Goal: Book appointment/travel/reservation

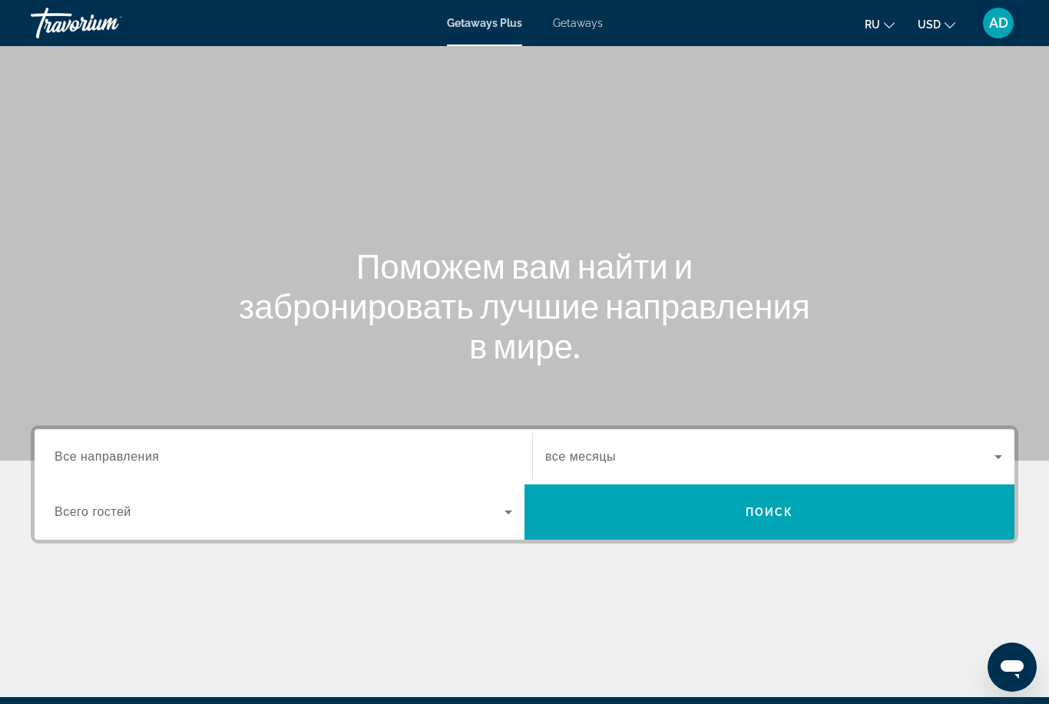
click at [574, 26] on span "Getaways" at bounding box center [578, 23] width 50 height 12
drag, startPoint x: 175, startPoint y: 451, endPoint x: 175, endPoint y: 270, distance: 181.2
click at [175, 451] on input "Destination Все направления" at bounding box center [284, 457] width 458 height 18
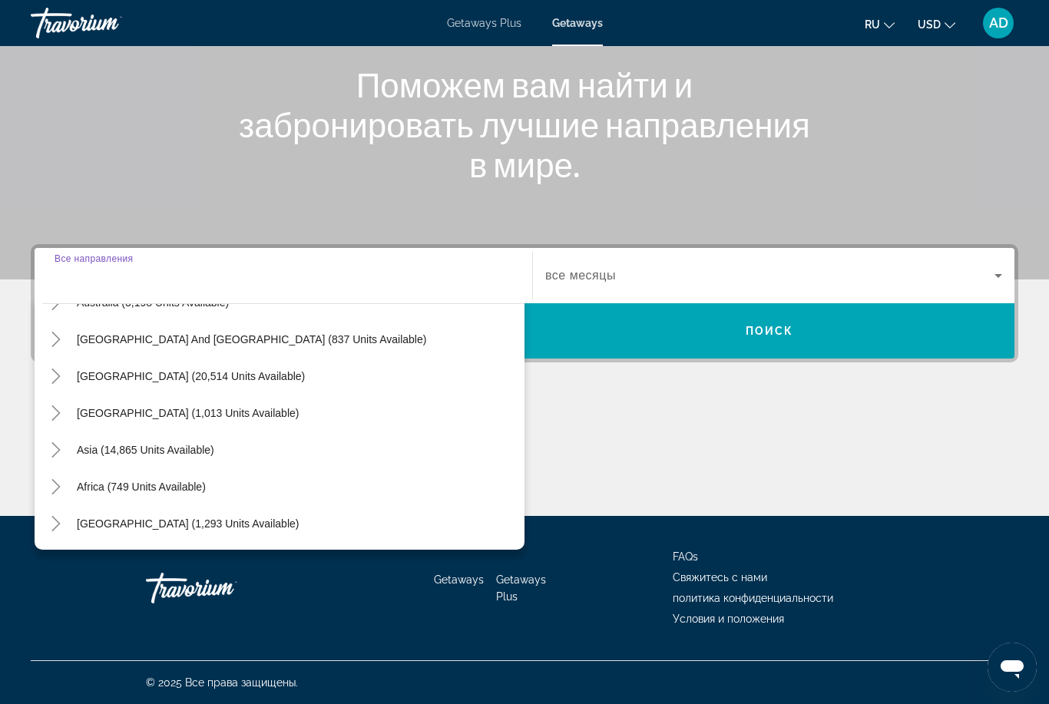
scroll to position [249, 0]
click at [58, 452] on icon "Toggle Asia (14,865 units available)" at bounding box center [55, 449] width 8 height 15
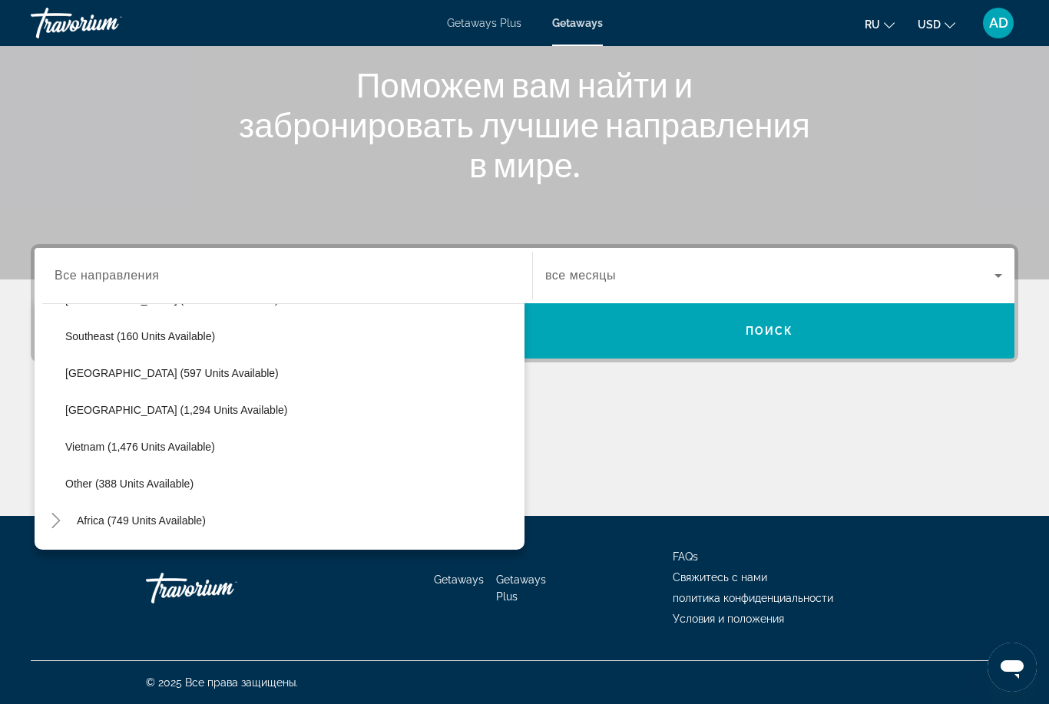
scroll to position [769, 0]
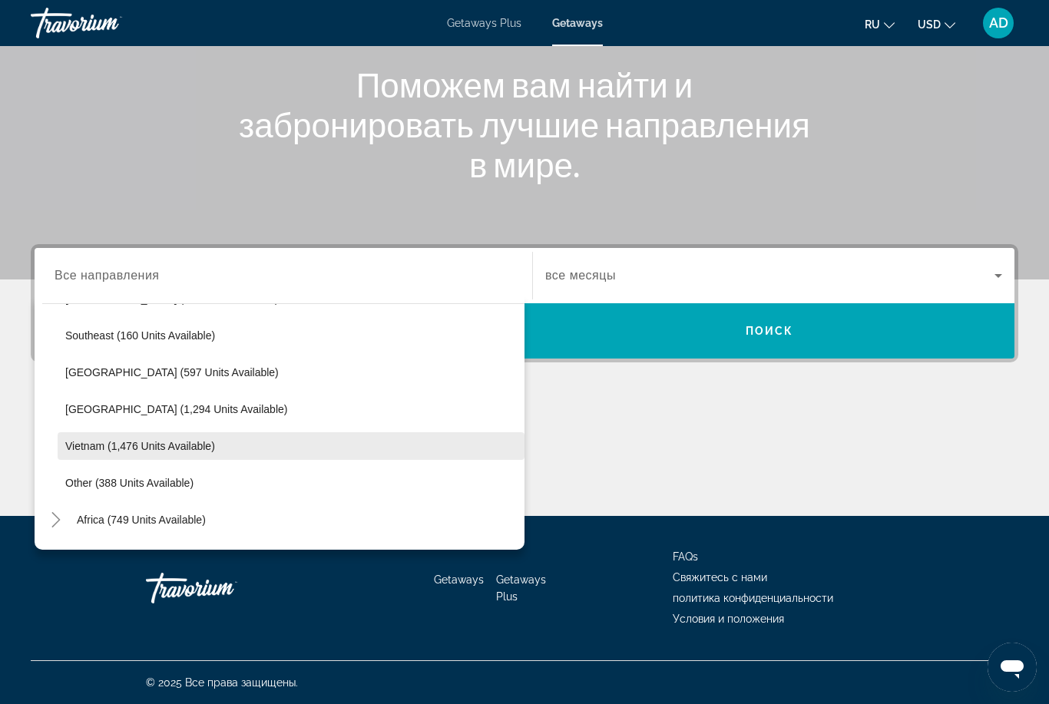
click at [73, 453] on span "Search widget" at bounding box center [291, 446] width 467 height 37
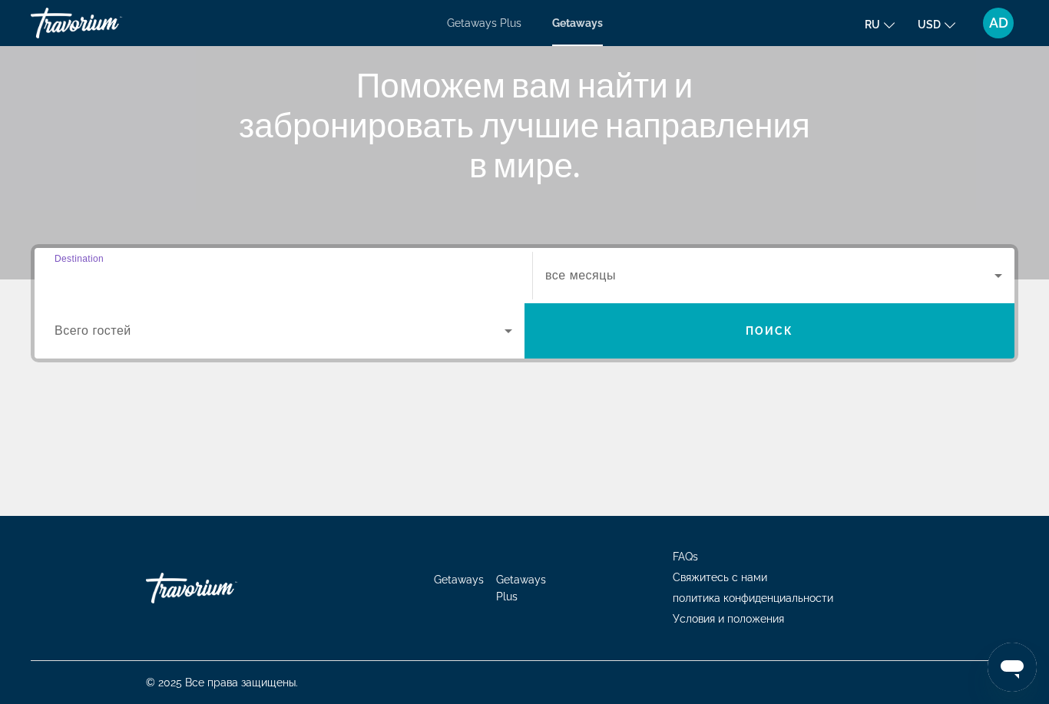
type input "**********"
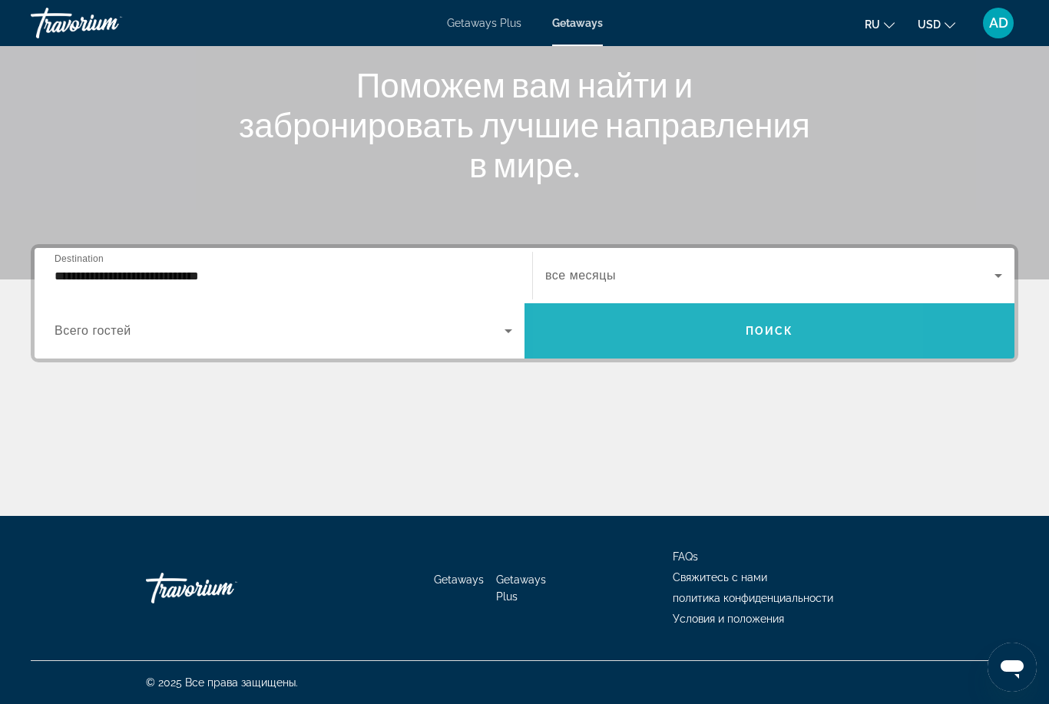
click at [677, 352] on span "Search widget" at bounding box center [769, 330] width 490 height 55
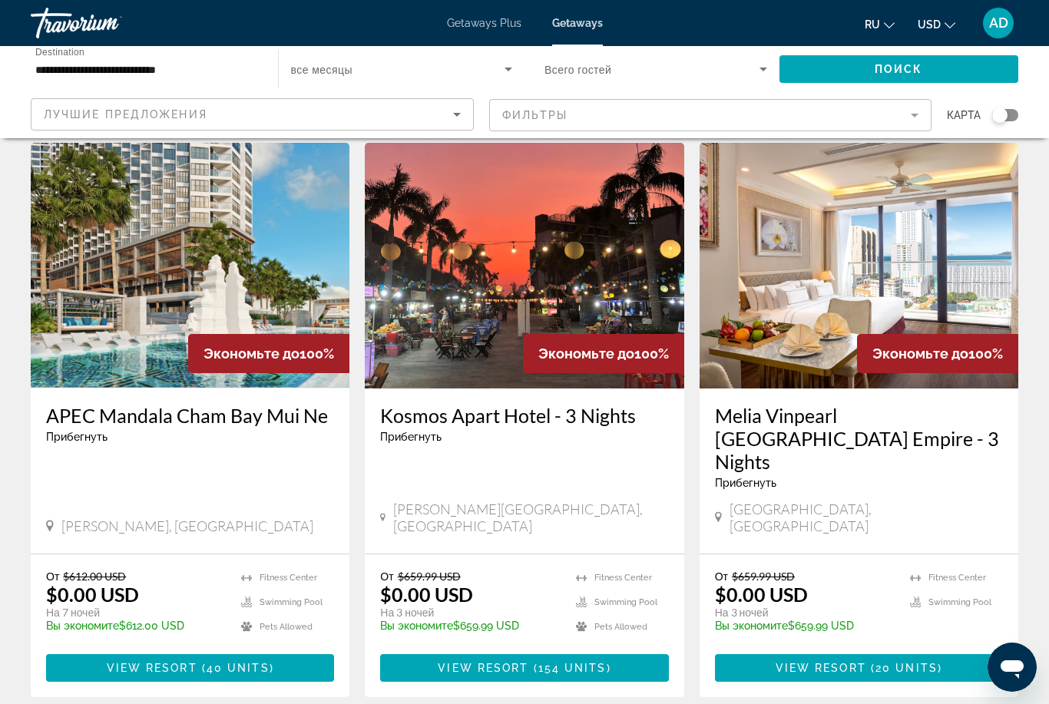
click at [633, 123] on mat-form-field "Фильтры" at bounding box center [710, 115] width 443 height 32
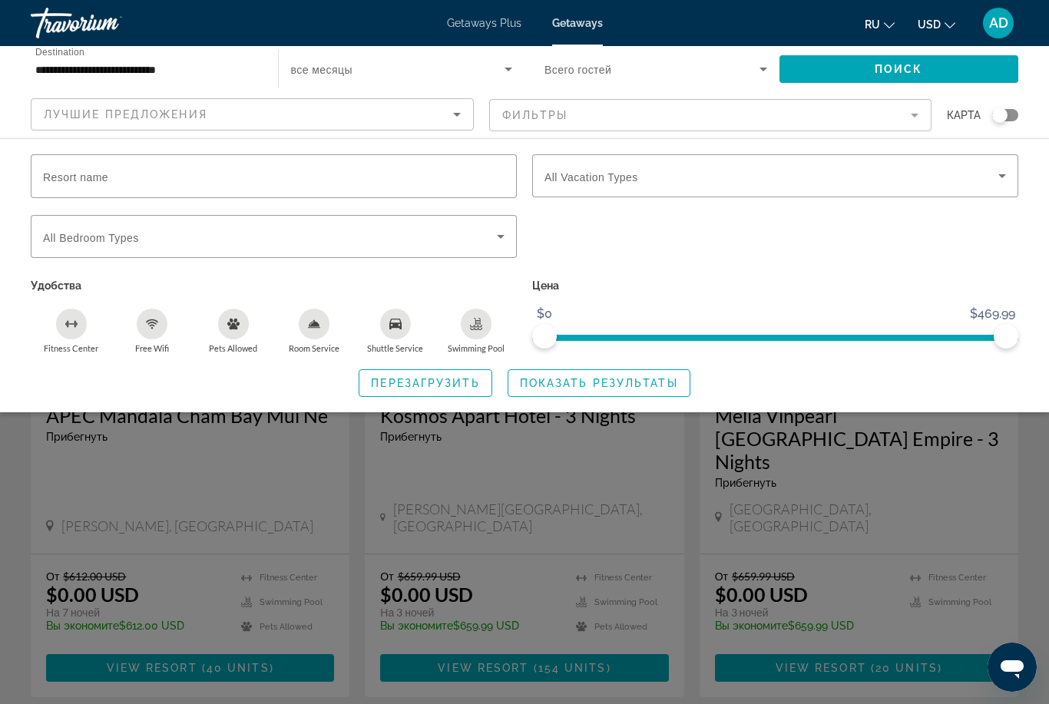
click at [630, 112] on mat-form-field "Фильтры" at bounding box center [710, 115] width 443 height 32
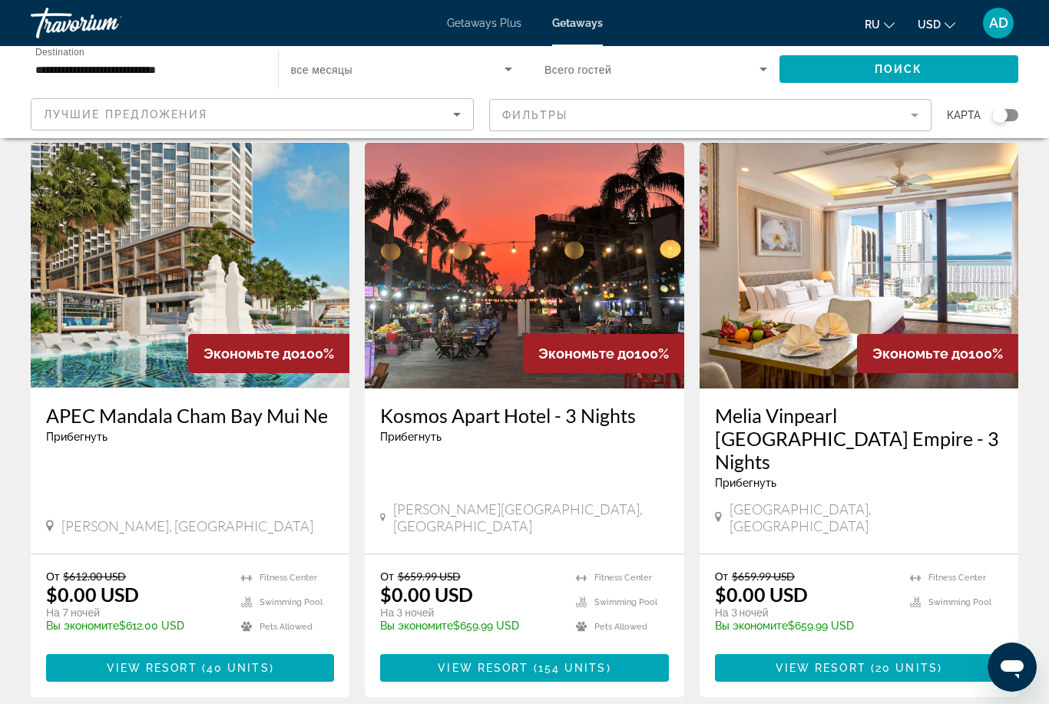
click at [620, 114] on mat-form-field "Фильтры" at bounding box center [710, 115] width 443 height 32
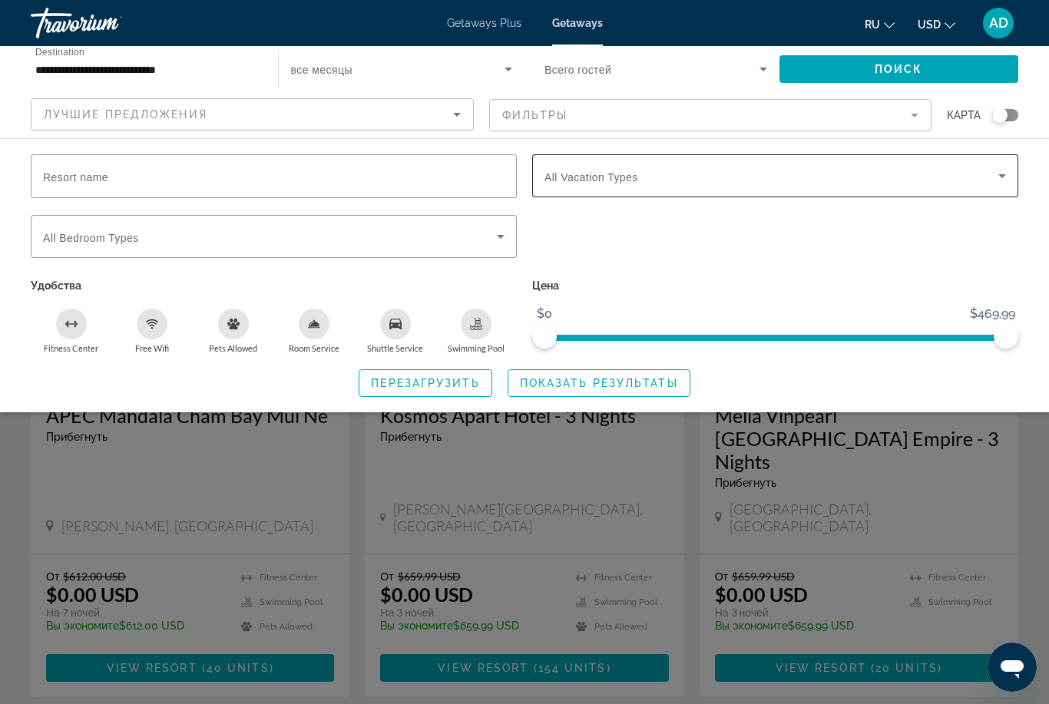
click at [661, 185] on div "Search widget" at bounding box center [774, 175] width 461 height 43
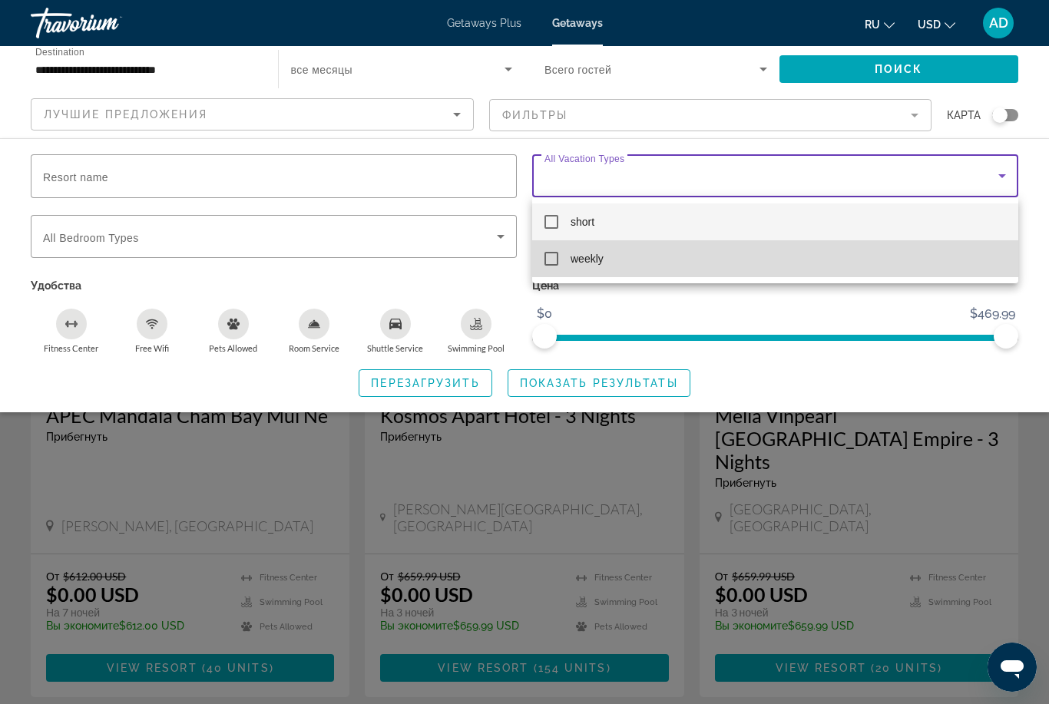
click at [551, 262] on mat-pseudo-checkbox at bounding box center [551, 259] width 14 height 14
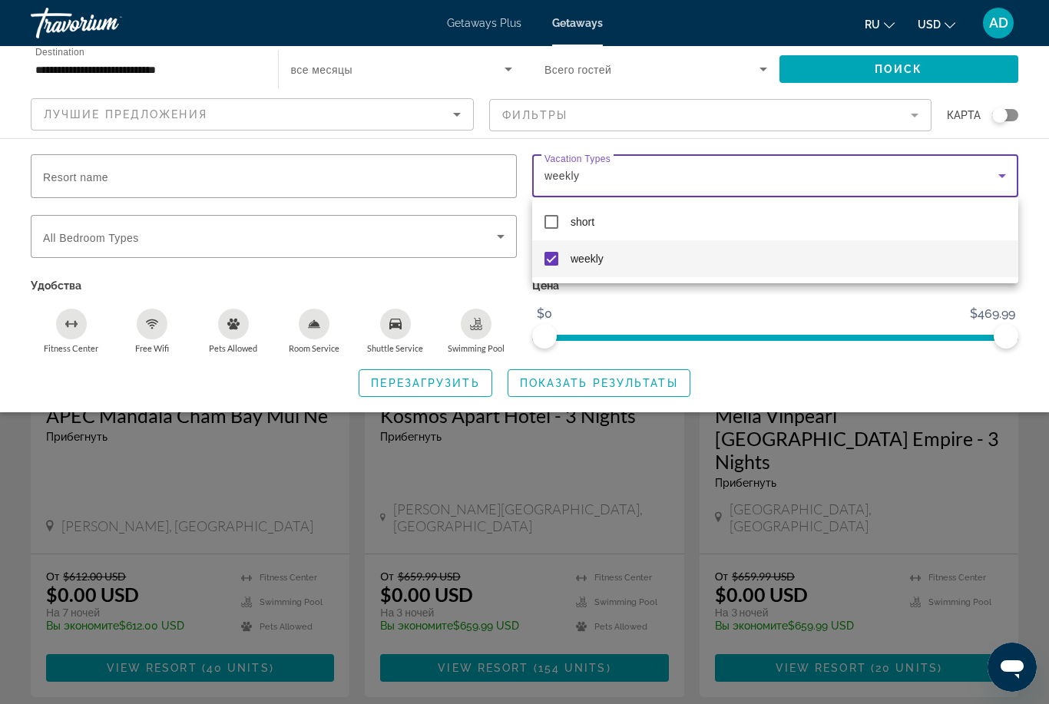
click at [591, 385] on div at bounding box center [524, 352] width 1049 height 704
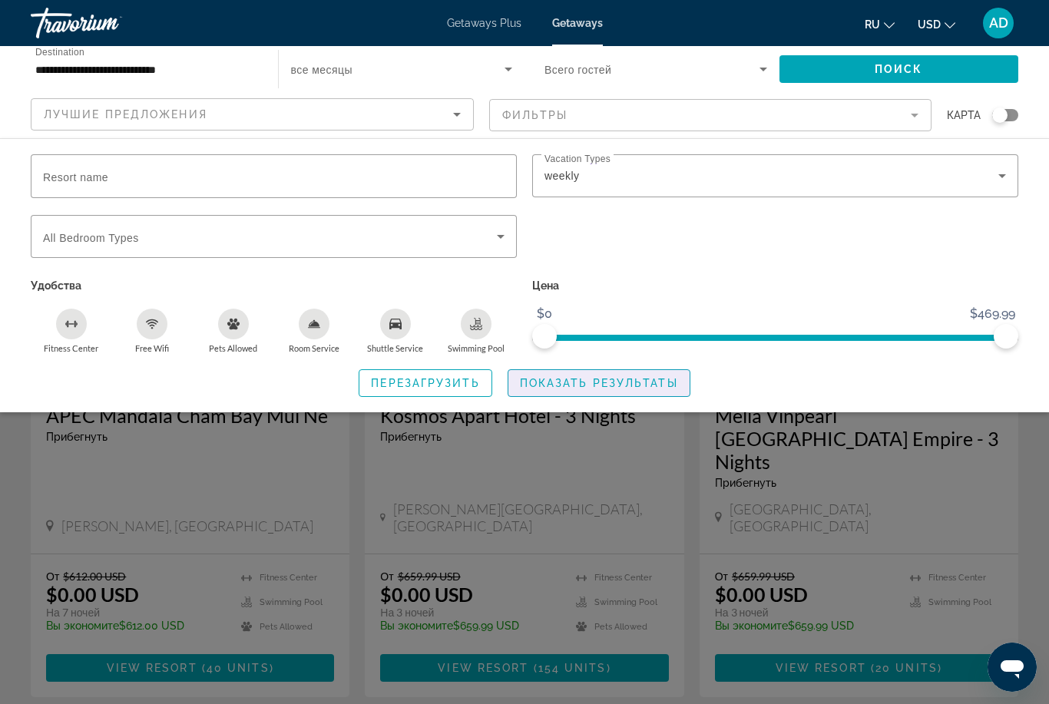
click at [591, 385] on span "Показать результаты" at bounding box center [599, 383] width 158 height 12
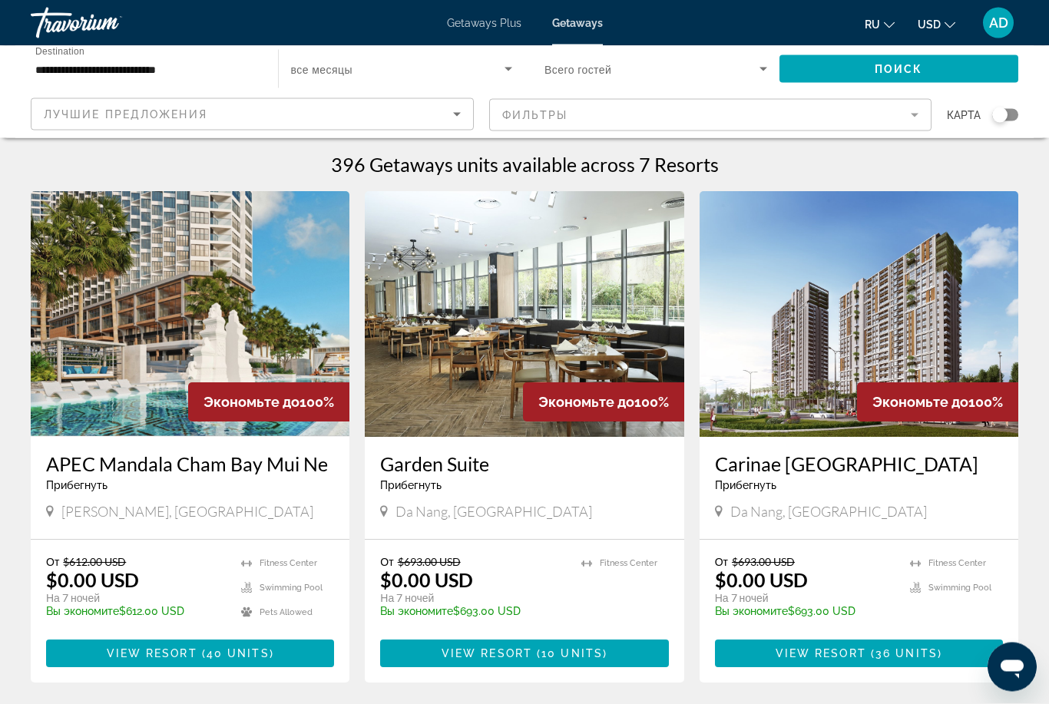
scroll to position [1, 0]
click at [805, 655] on span "View Resort" at bounding box center [821, 653] width 91 height 12
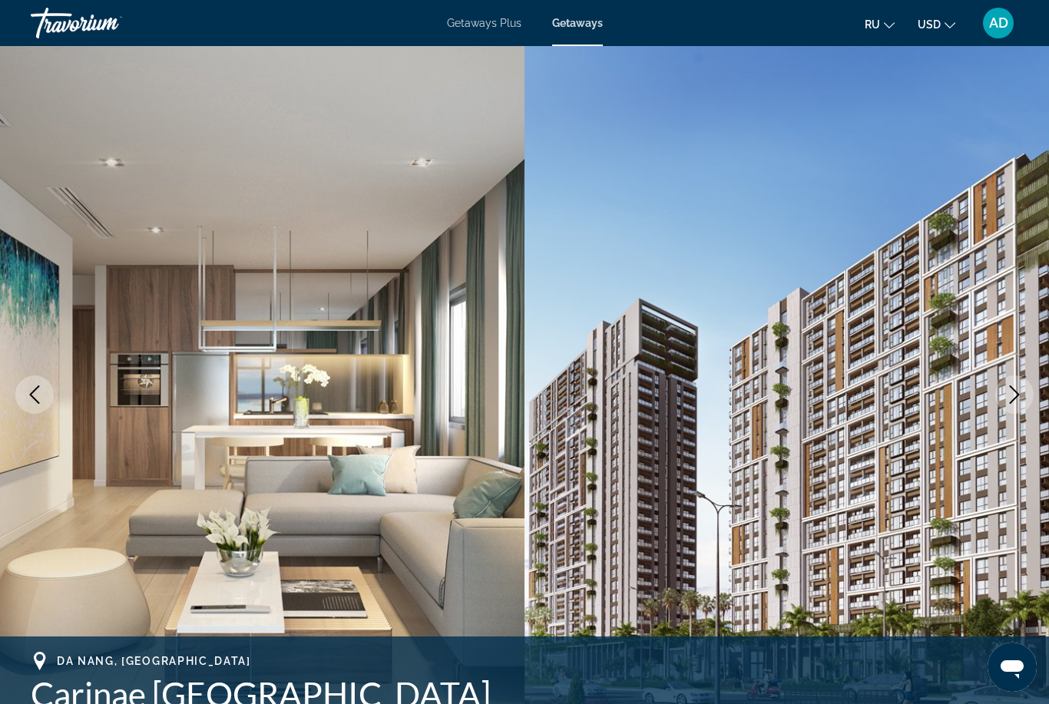
scroll to position [22, 0]
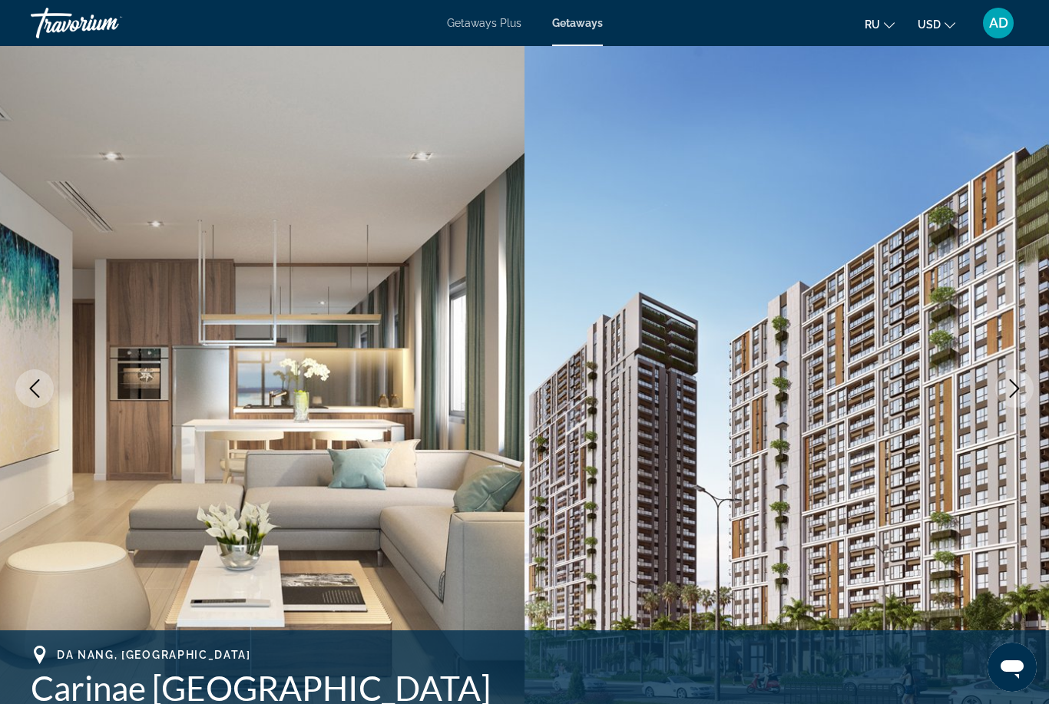
click at [1020, 396] on icon "Next image" at bounding box center [1014, 388] width 18 height 18
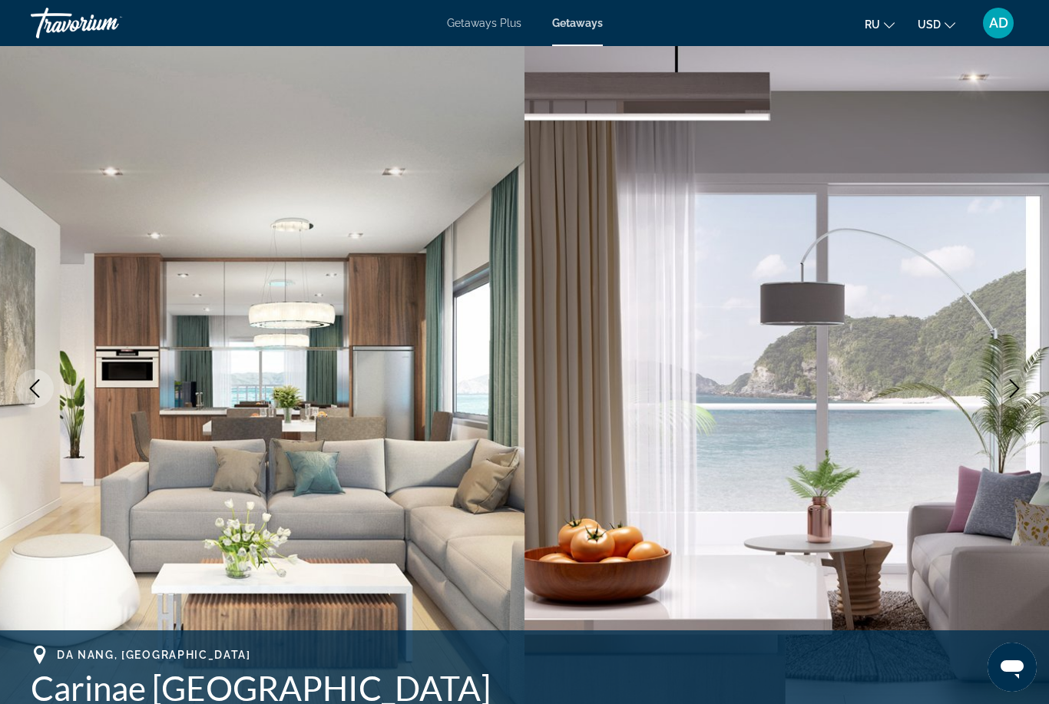
click at [1020, 395] on icon "Next image" at bounding box center [1014, 388] width 18 height 18
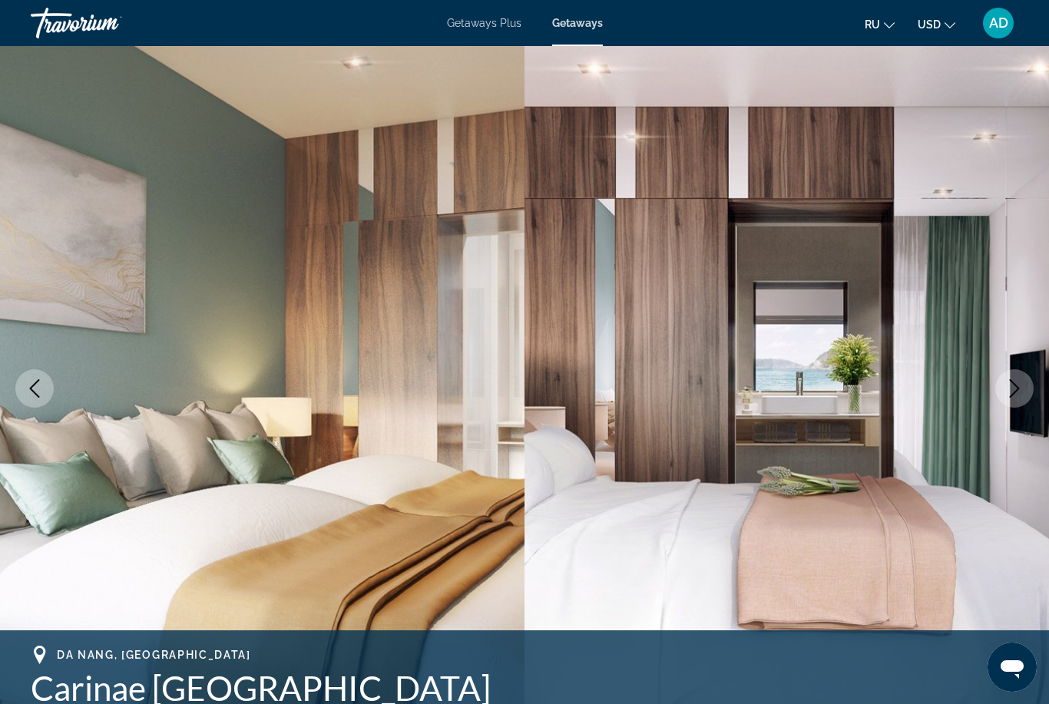
click at [1020, 395] on icon "Next image" at bounding box center [1014, 388] width 18 height 18
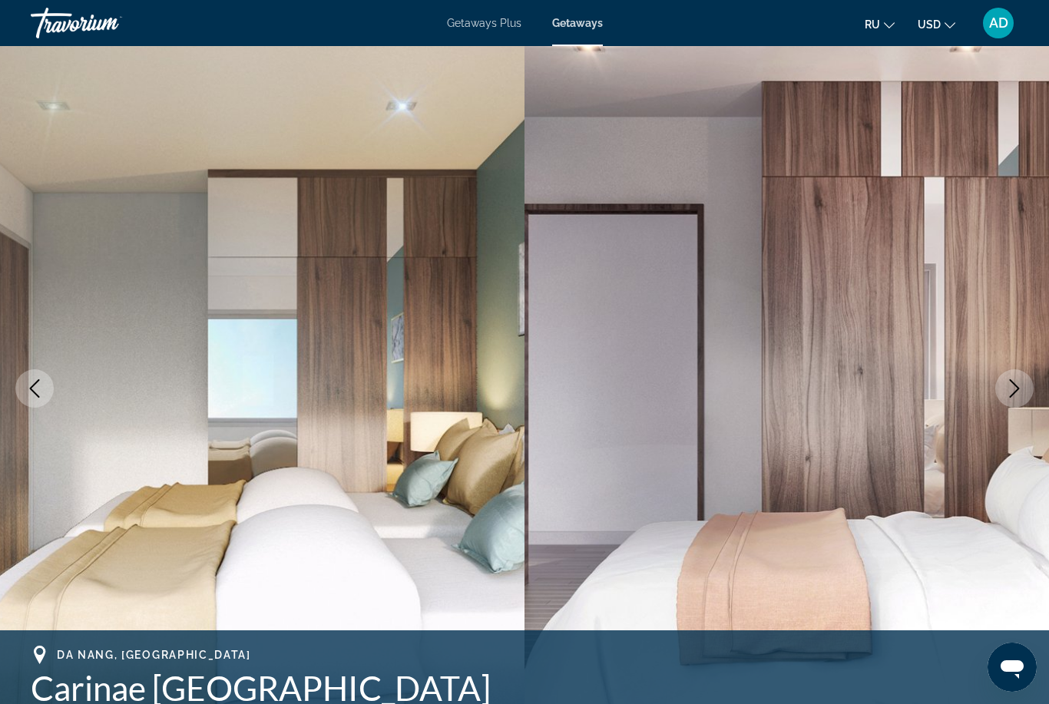
click at [1023, 397] on icon "Next image" at bounding box center [1014, 388] width 18 height 18
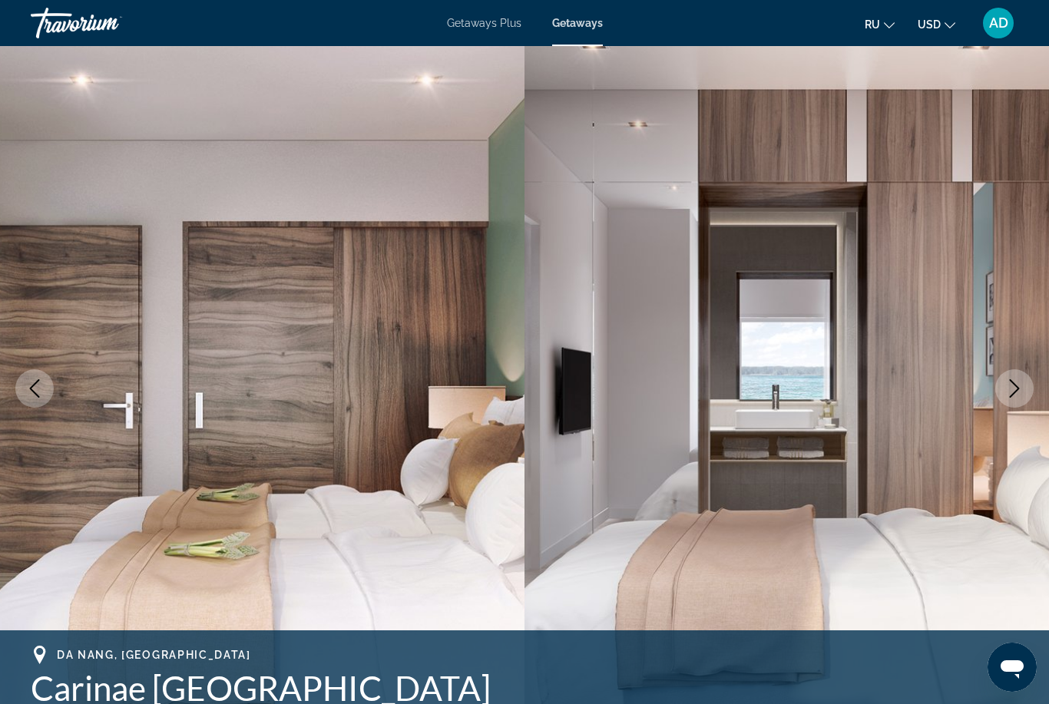
click at [1023, 397] on icon "Next image" at bounding box center [1014, 388] width 18 height 18
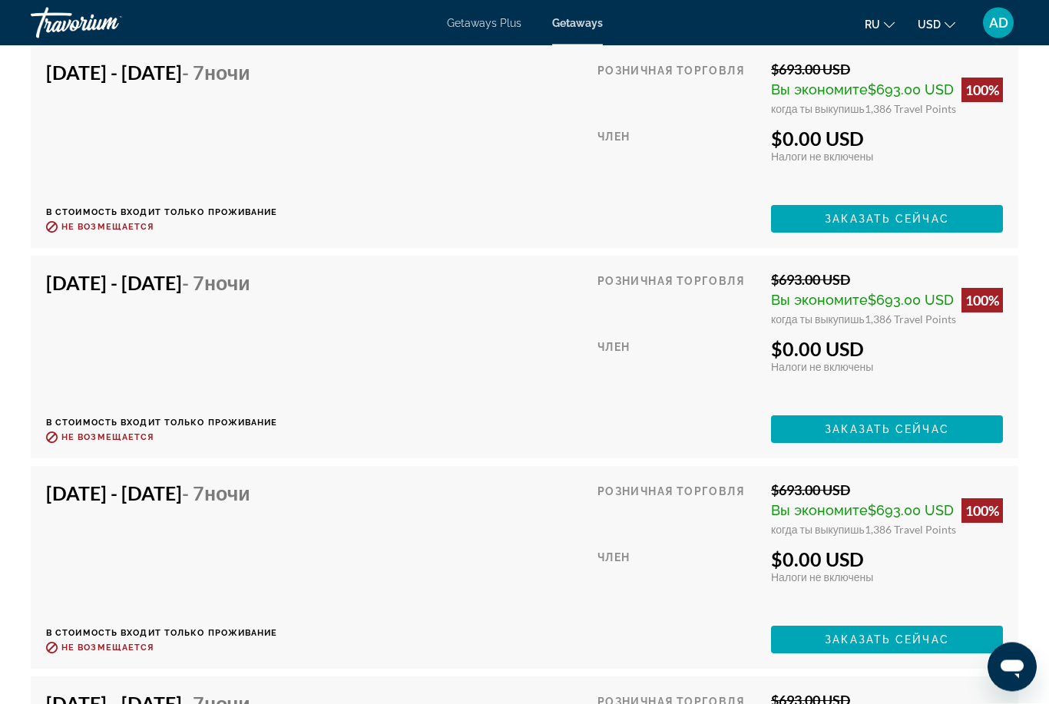
scroll to position [3385, 0]
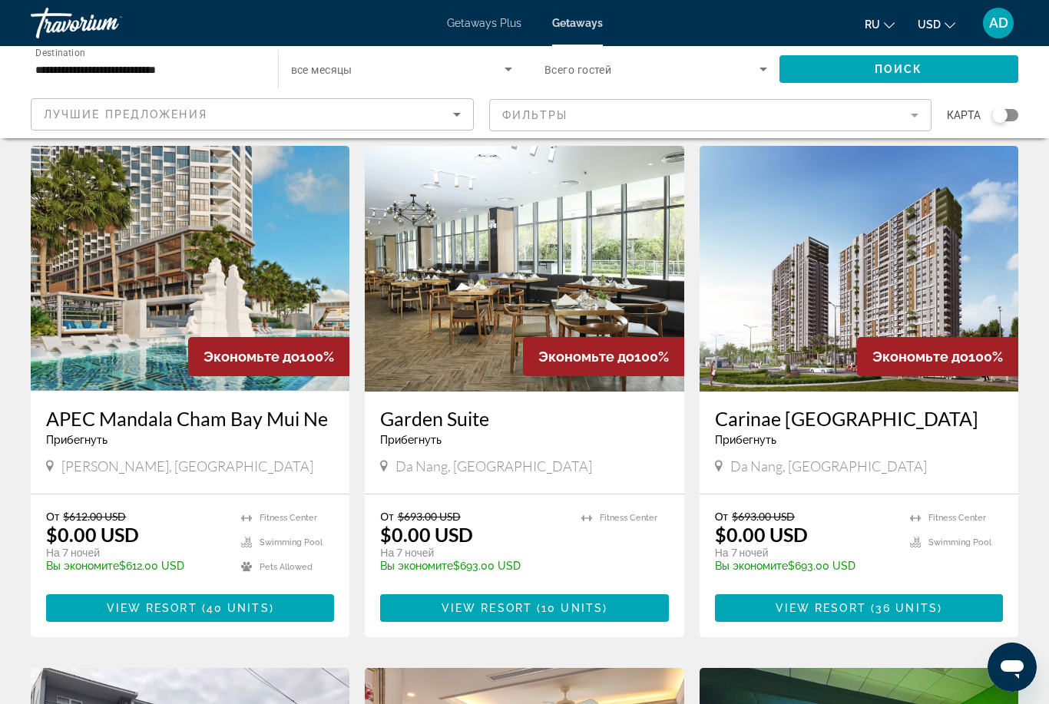
scroll to position [36, 0]
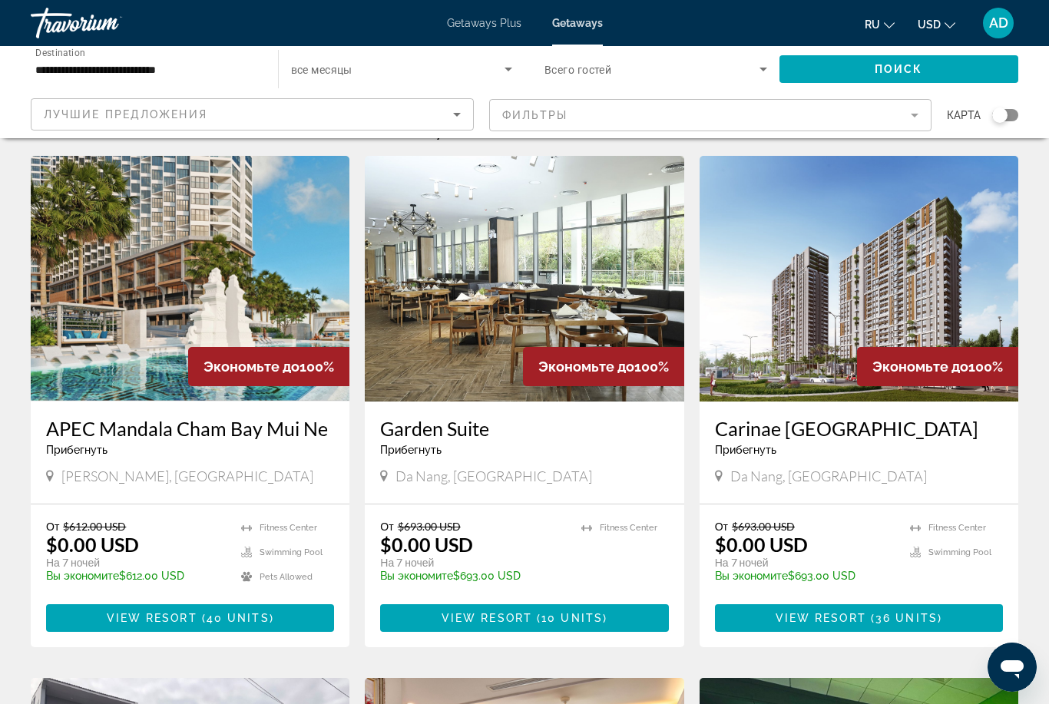
click at [462, 365] on img "Main content" at bounding box center [524, 279] width 319 height 246
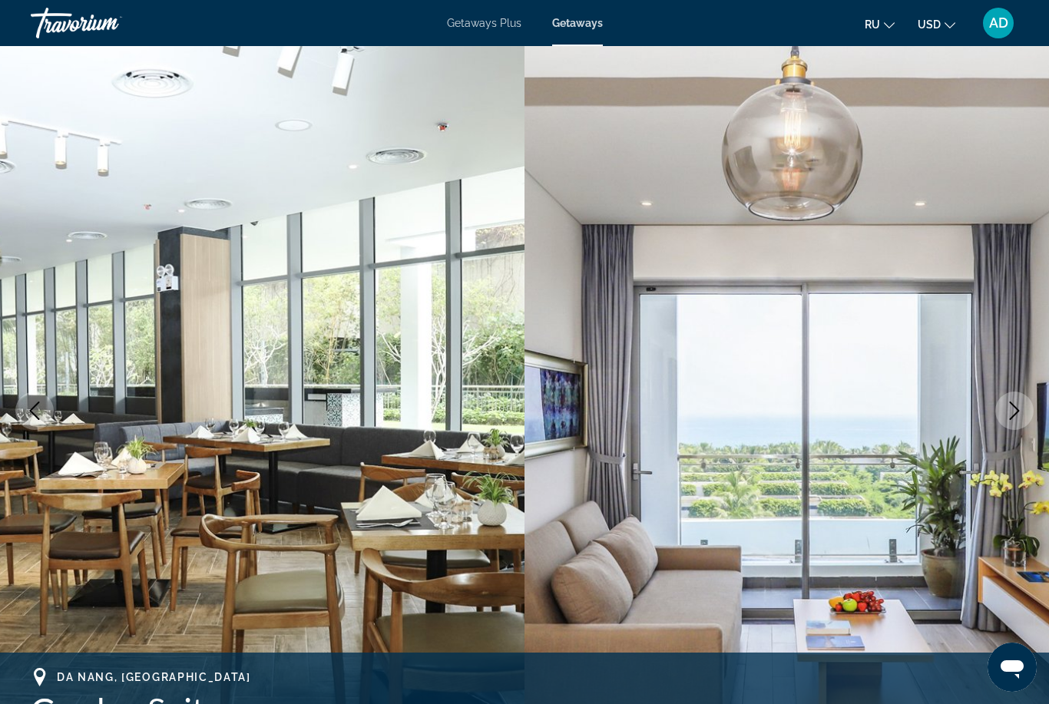
click at [1024, 412] on button "Next image" at bounding box center [1014, 411] width 38 height 38
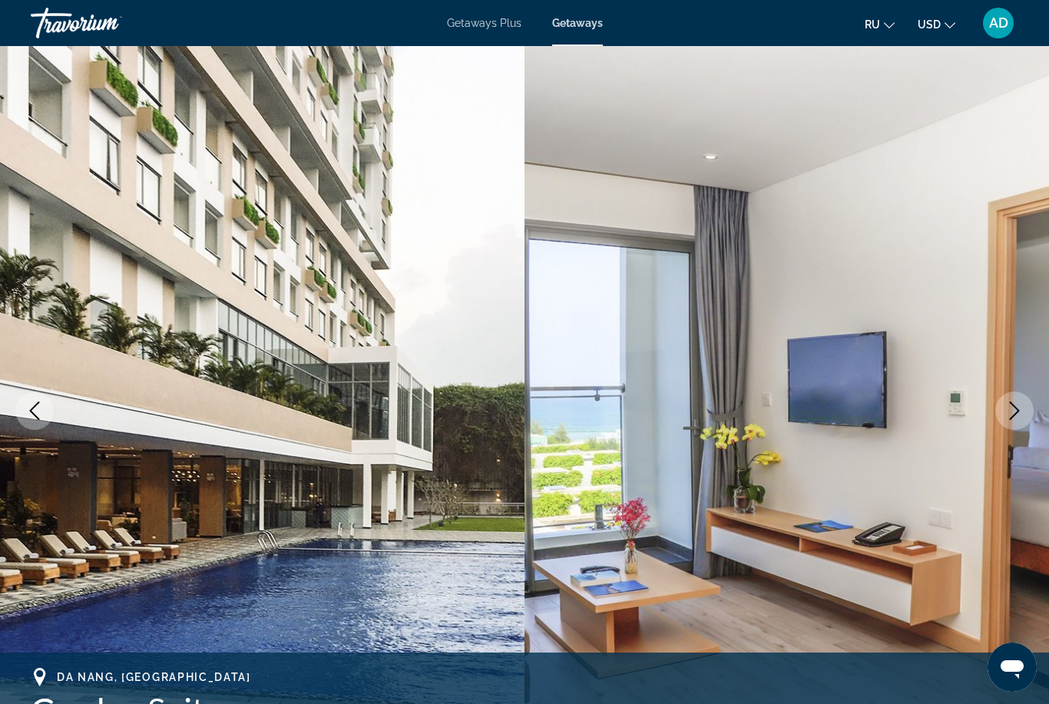
click at [1024, 412] on button "Next image" at bounding box center [1014, 411] width 38 height 38
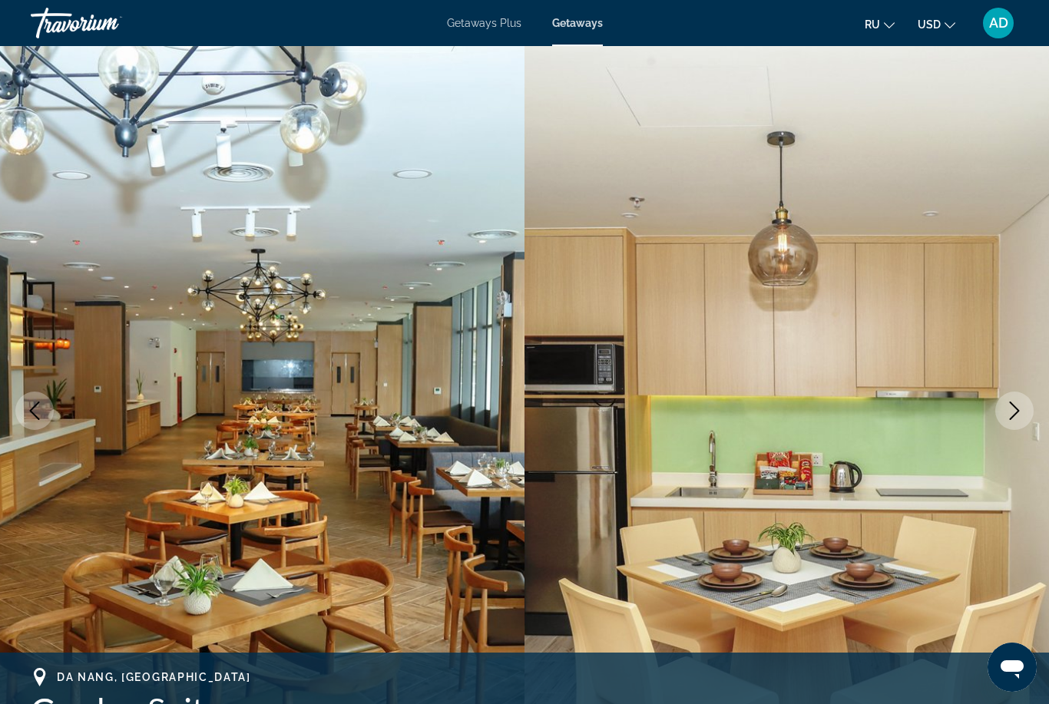
click at [1024, 413] on button "Next image" at bounding box center [1014, 411] width 38 height 38
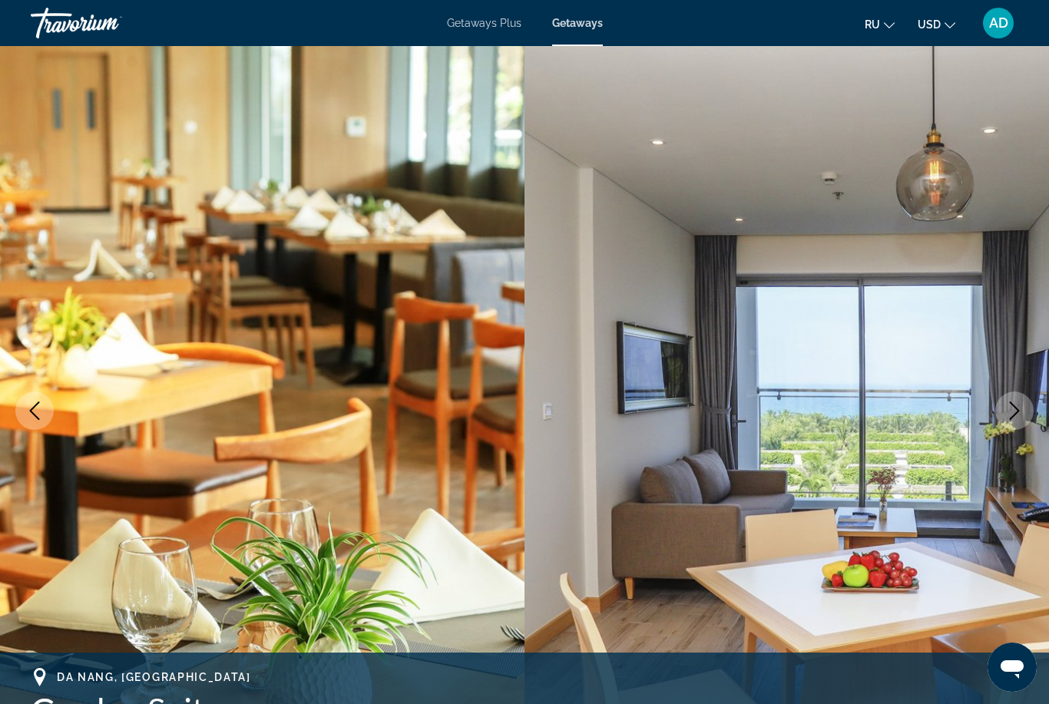
click at [1024, 413] on button "Next image" at bounding box center [1014, 411] width 38 height 38
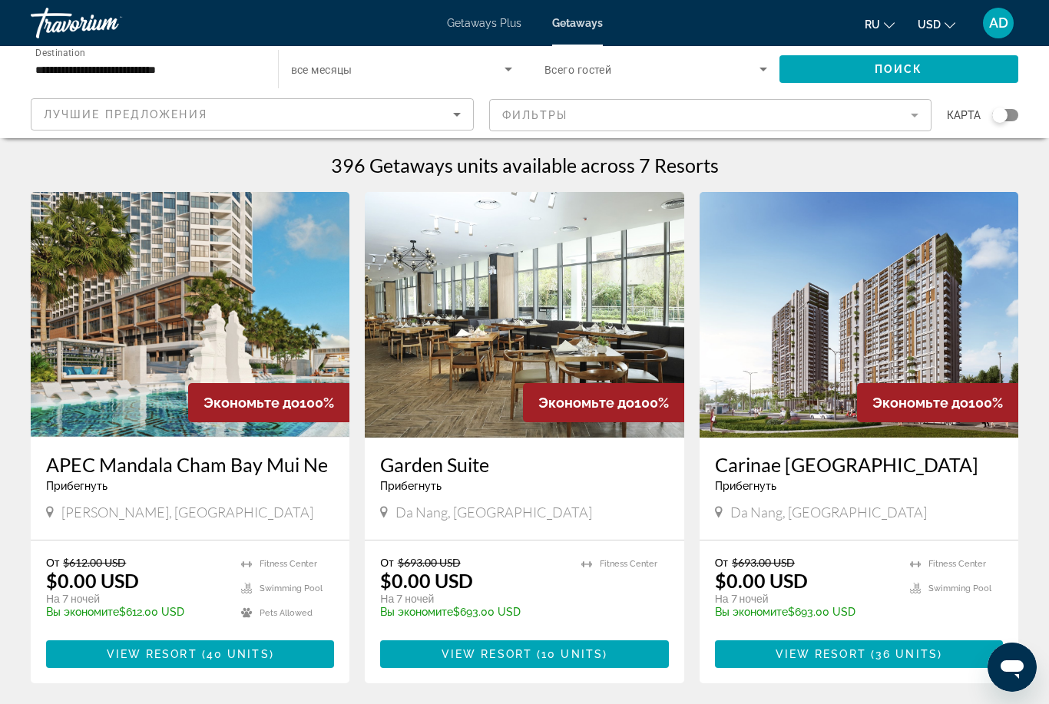
click at [163, 68] on input "**********" at bounding box center [146, 70] width 223 height 18
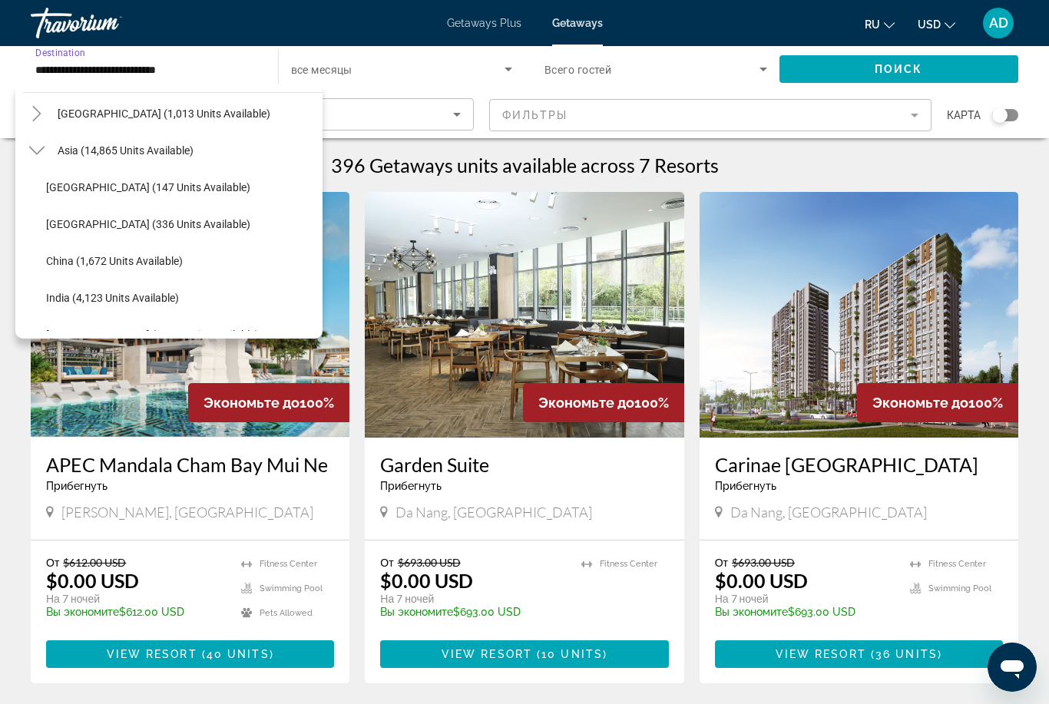
scroll to position [266, 0]
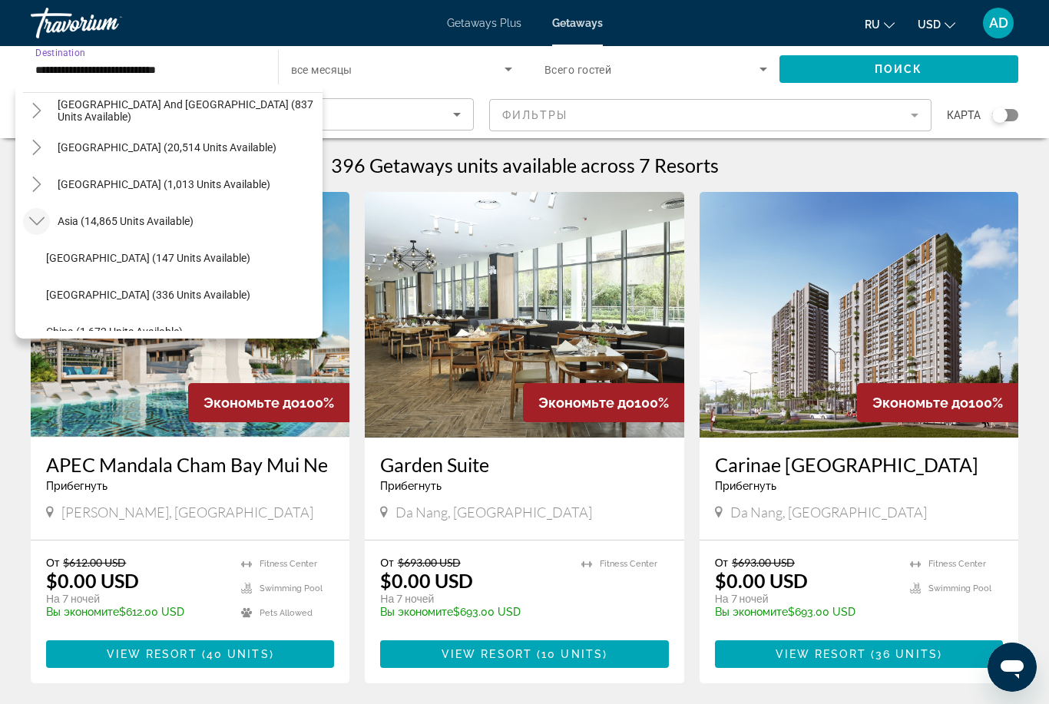
click at [36, 230] on mat-icon "Toggle Asia (14,865 units available)" at bounding box center [36, 221] width 27 height 27
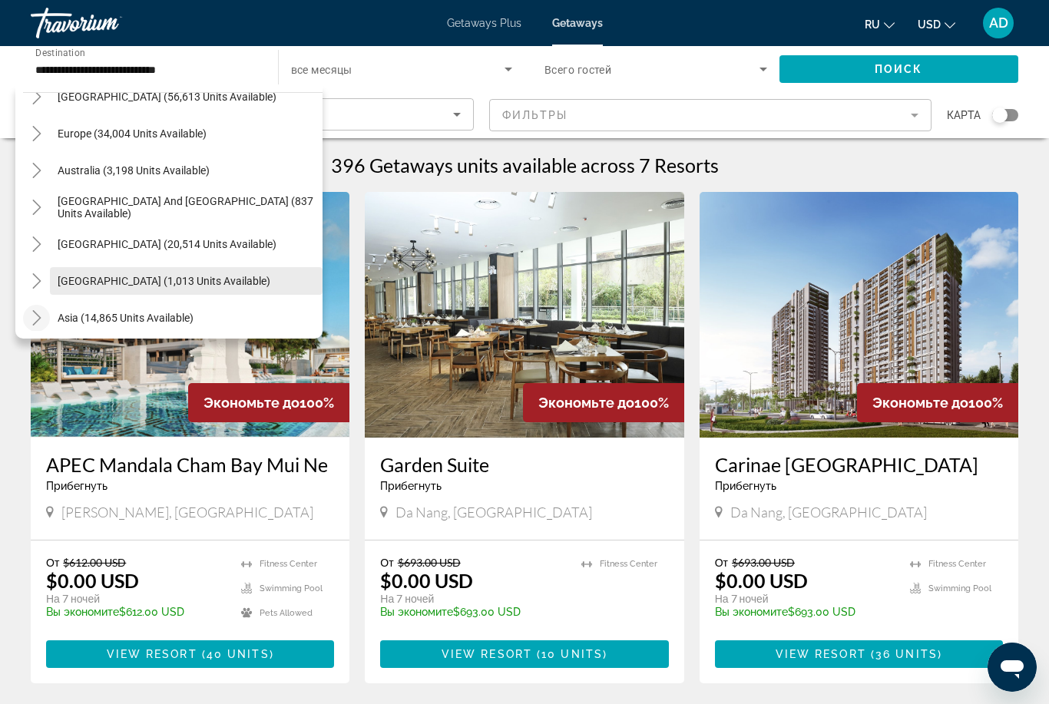
scroll to position [131, 0]
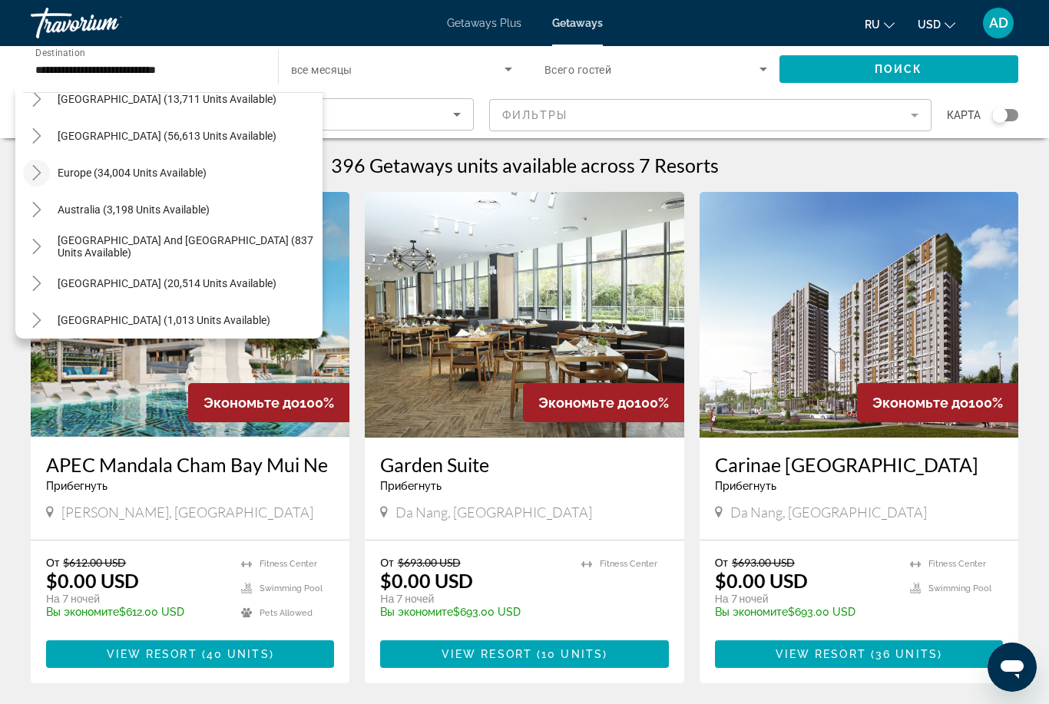
click at [41, 173] on icon "Toggle Europe (34,004 units available)" at bounding box center [36, 172] width 8 height 15
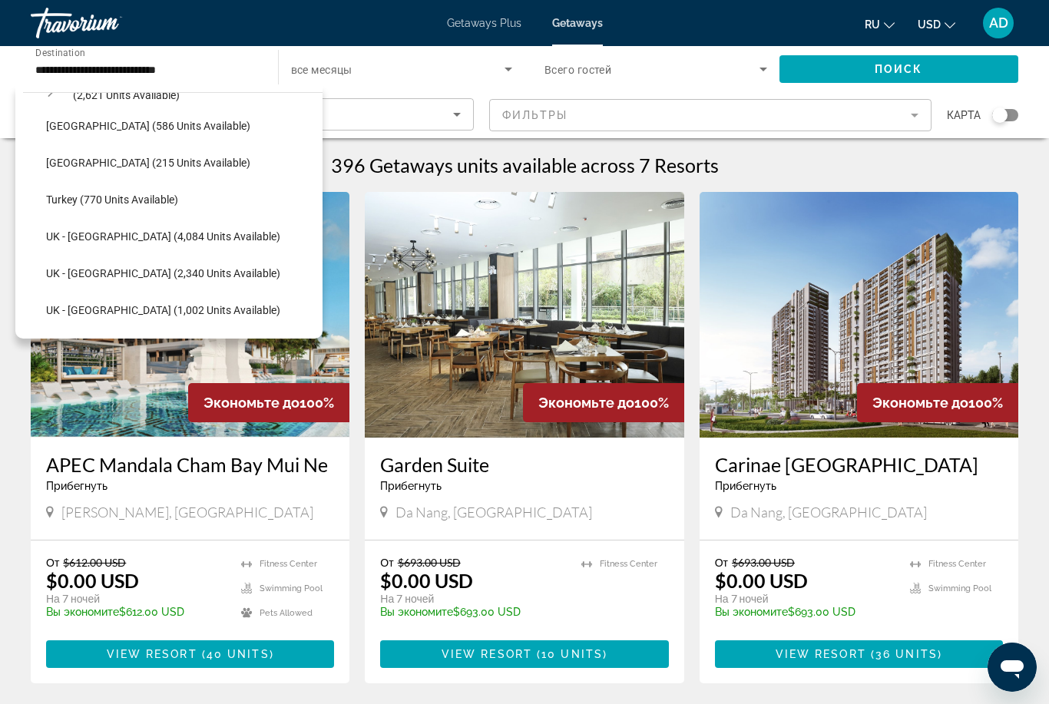
scroll to position [879, 0]
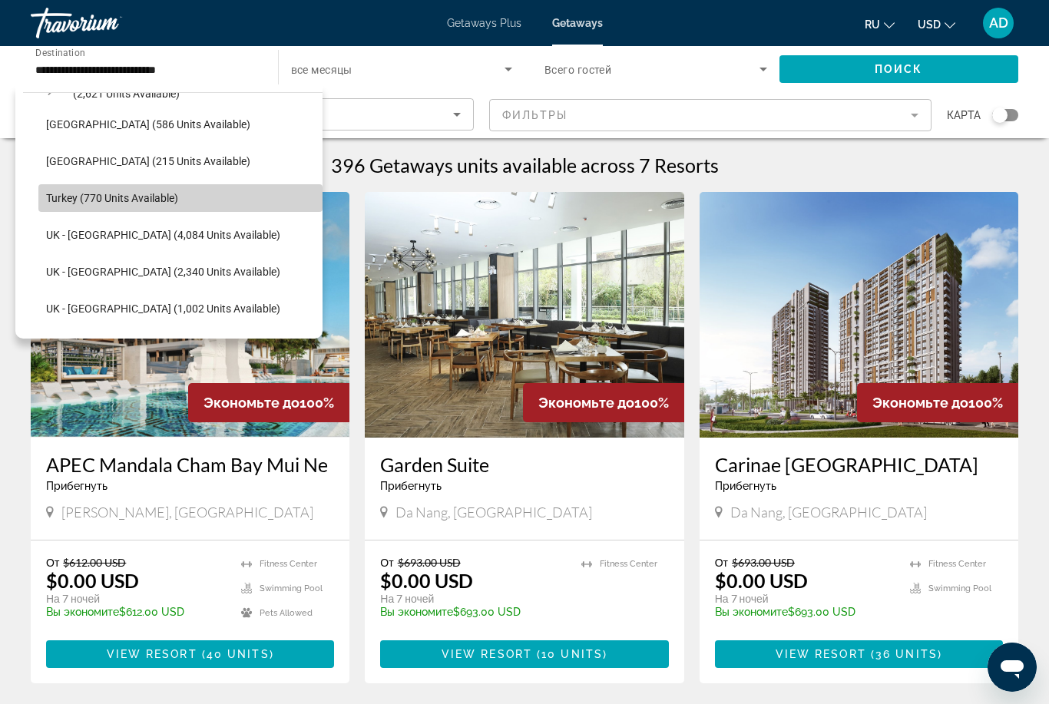
click at [100, 200] on span "Turkey (770 units available)" at bounding box center [112, 198] width 132 height 12
type input "**********"
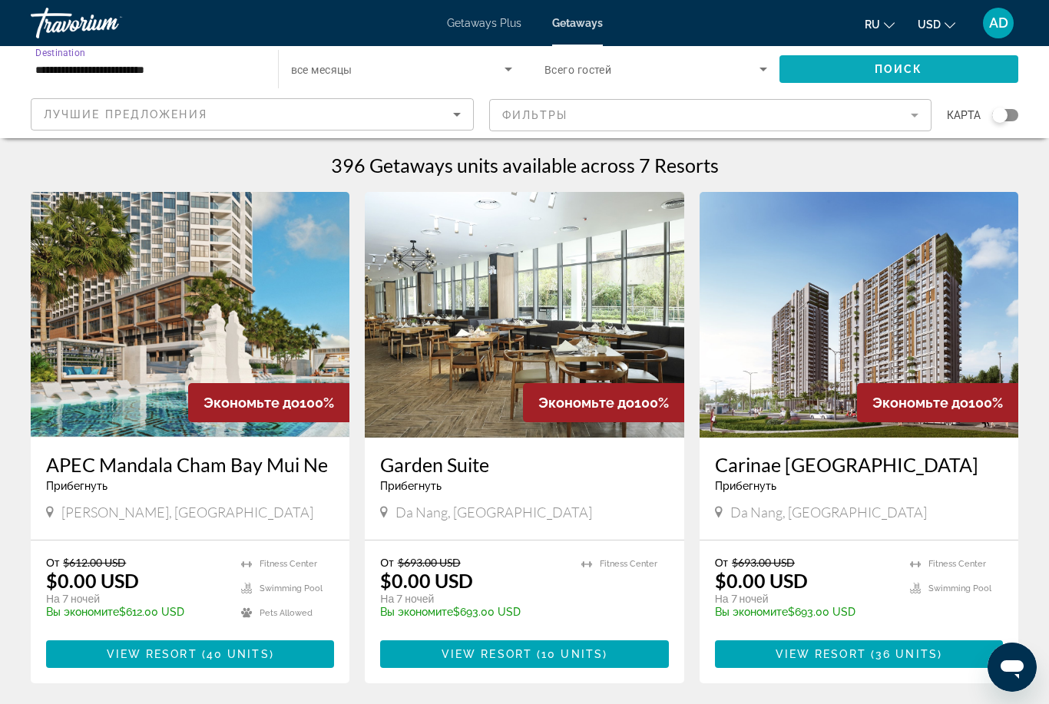
click at [922, 64] on span "Search widget" at bounding box center [899, 69] width 240 height 37
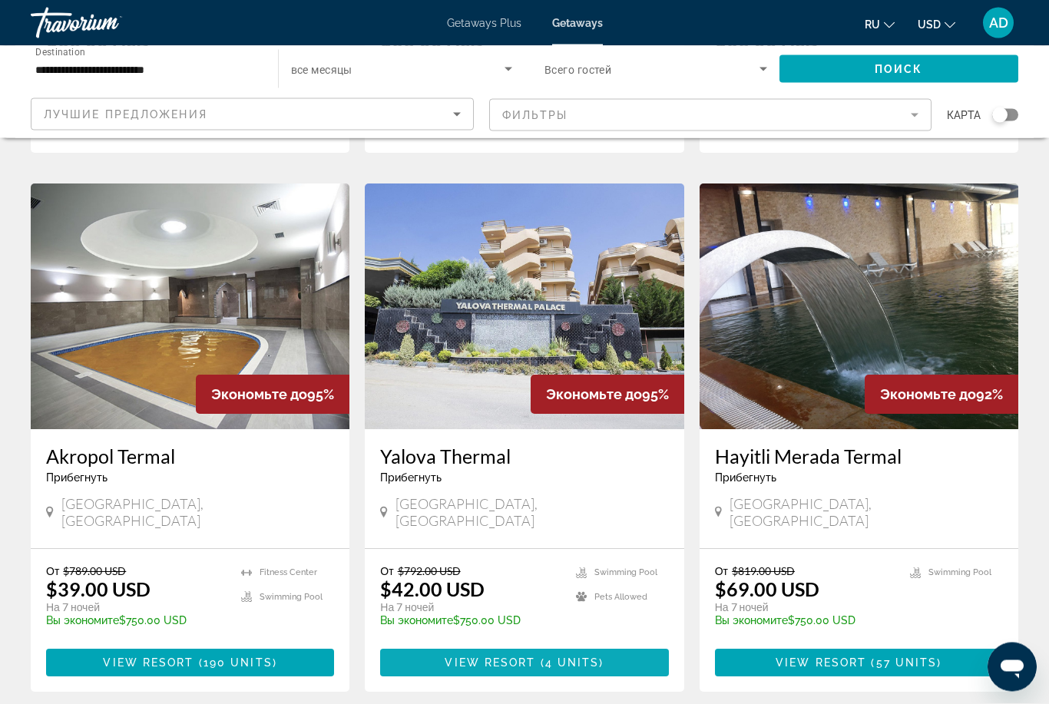
scroll to position [1093, 0]
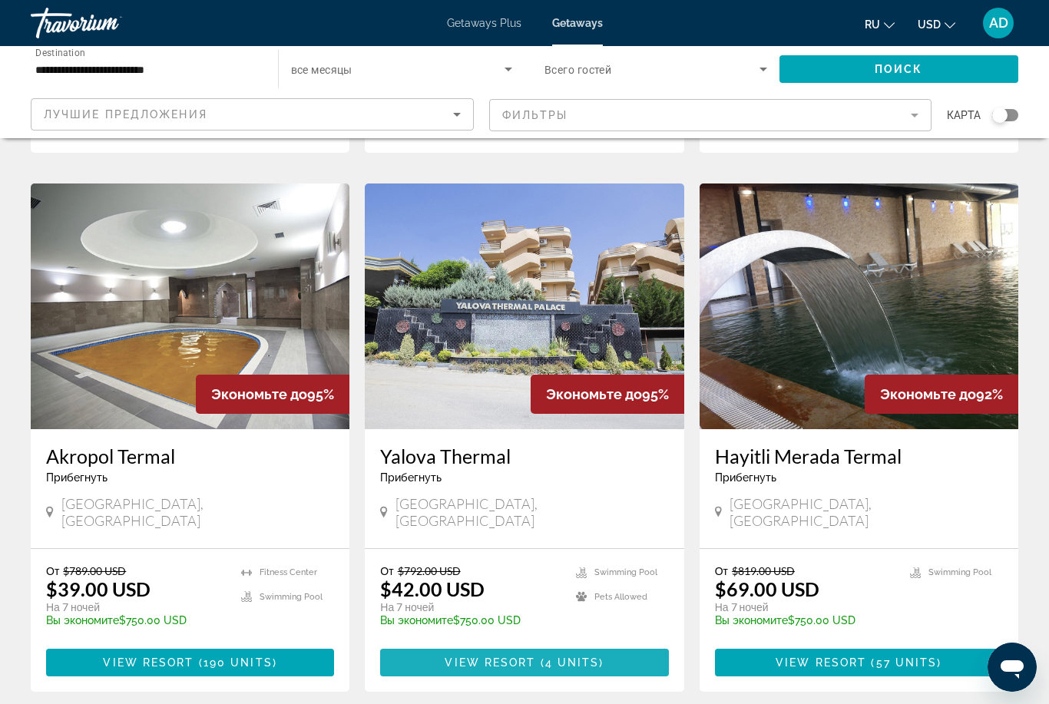
click at [515, 644] on span "Main content" at bounding box center [524, 662] width 288 height 37
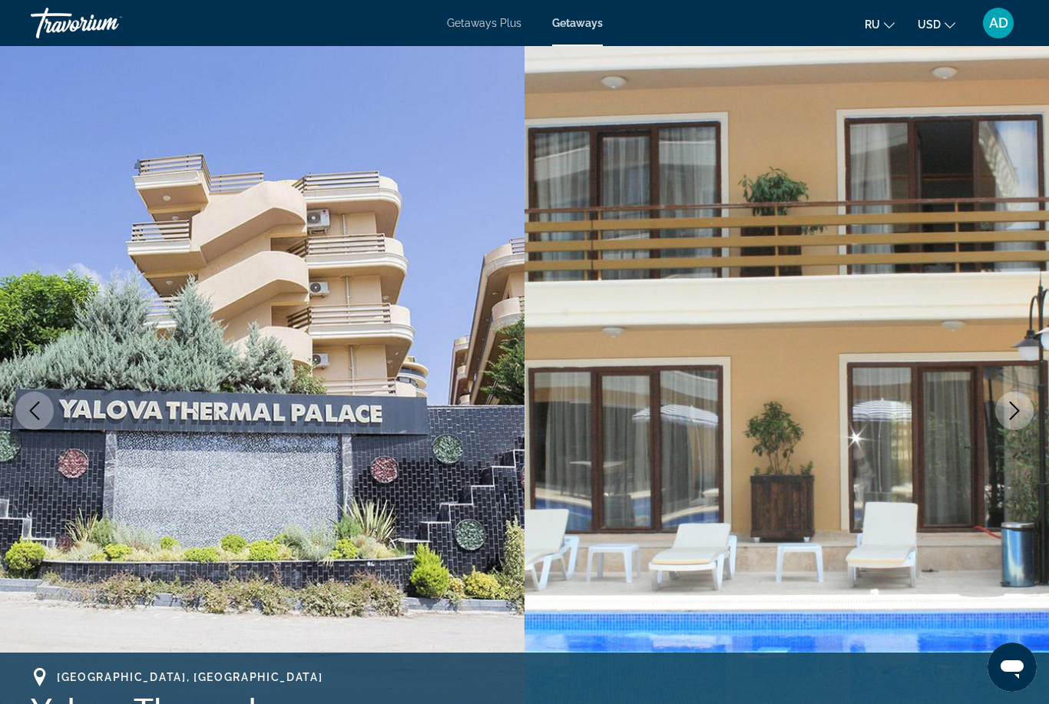
click at [1023, 408] on icon "Next image" at bounding box center [1014, 411] width 18 height 18
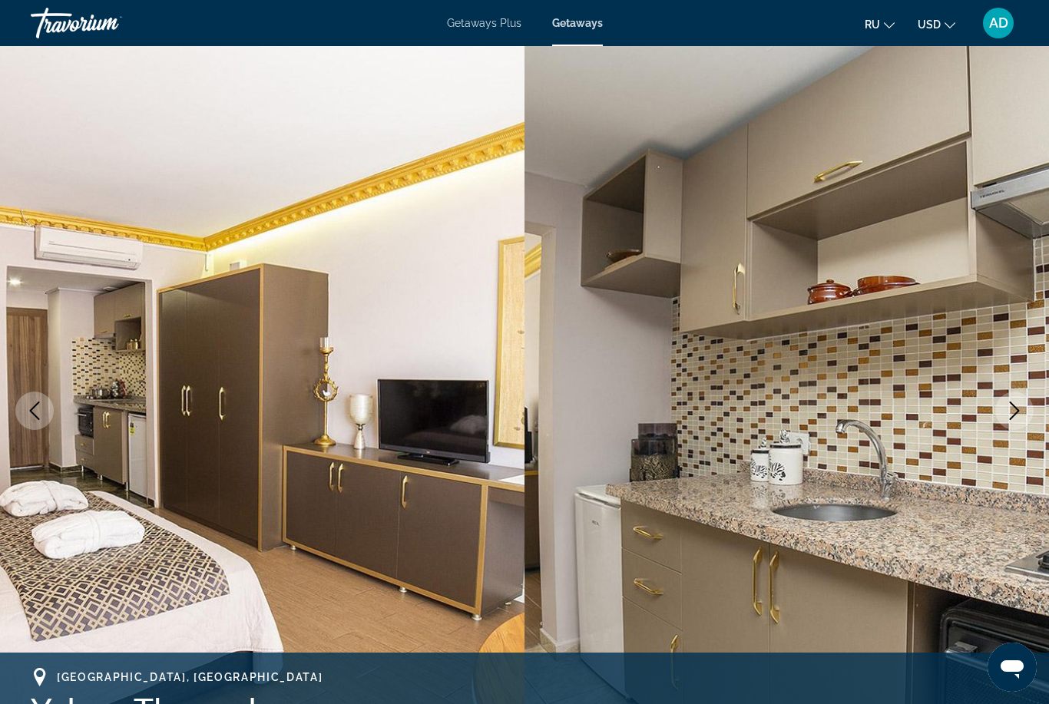
click at [1024, 410] on button "Next image" at bounding box center [1014, 411] width 38 height 38
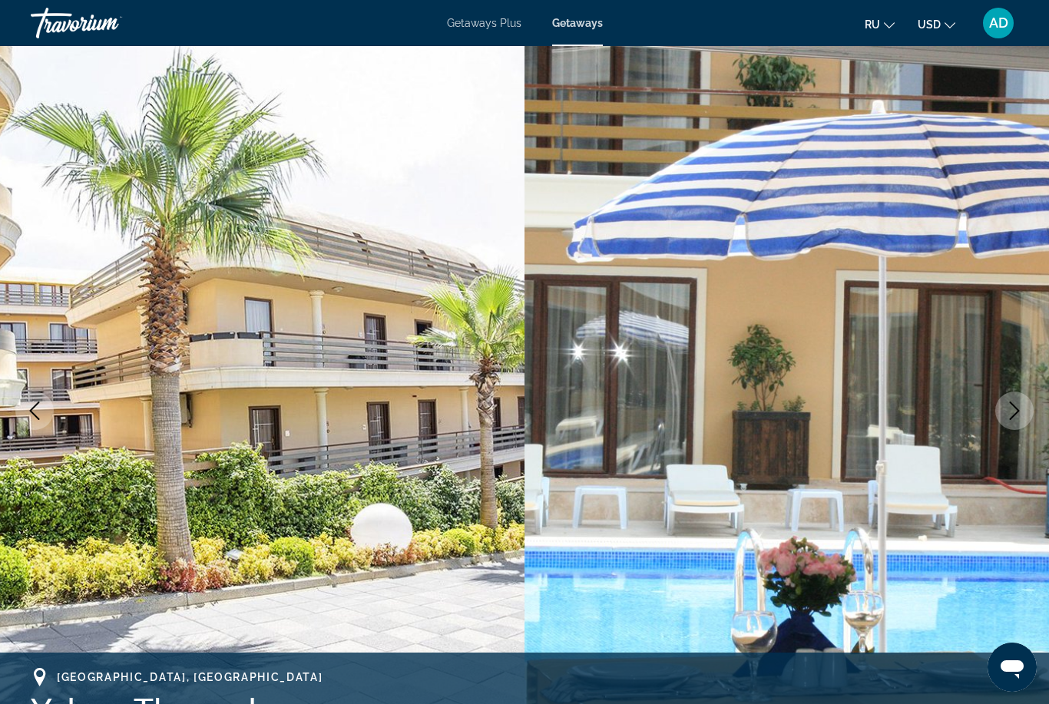
click at [1025, 413] on button "Next image" at bounding box center [1014, 411] width 38 height 38
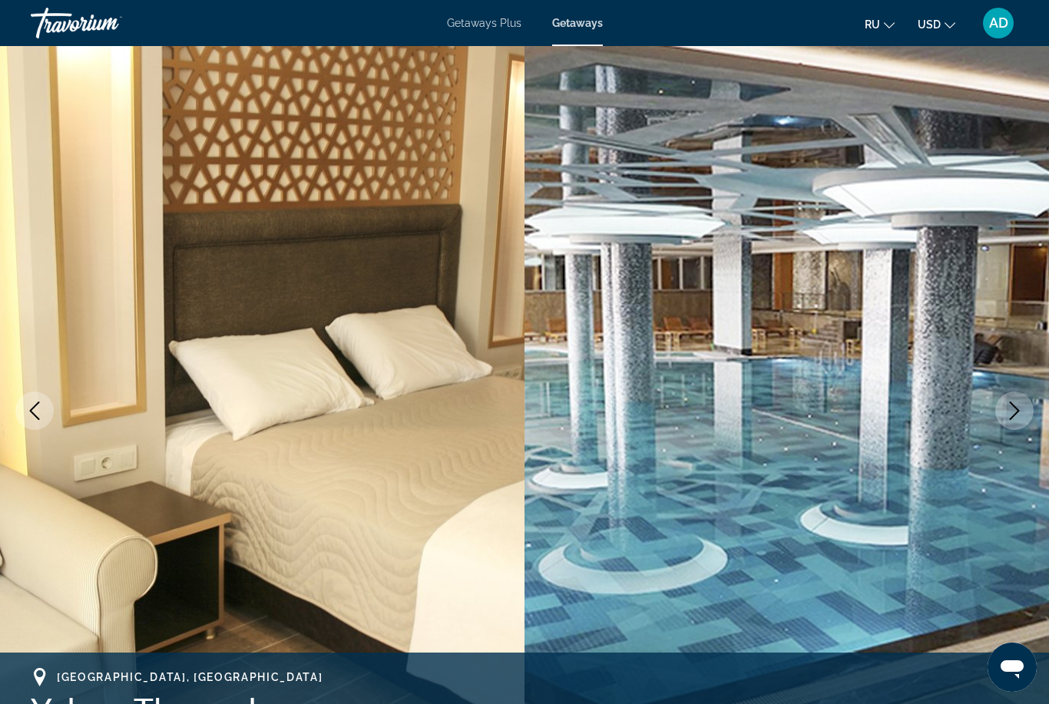
click at [1025, 413] on button "Next image" at bounding box center [1014, 411] width 38 height 38
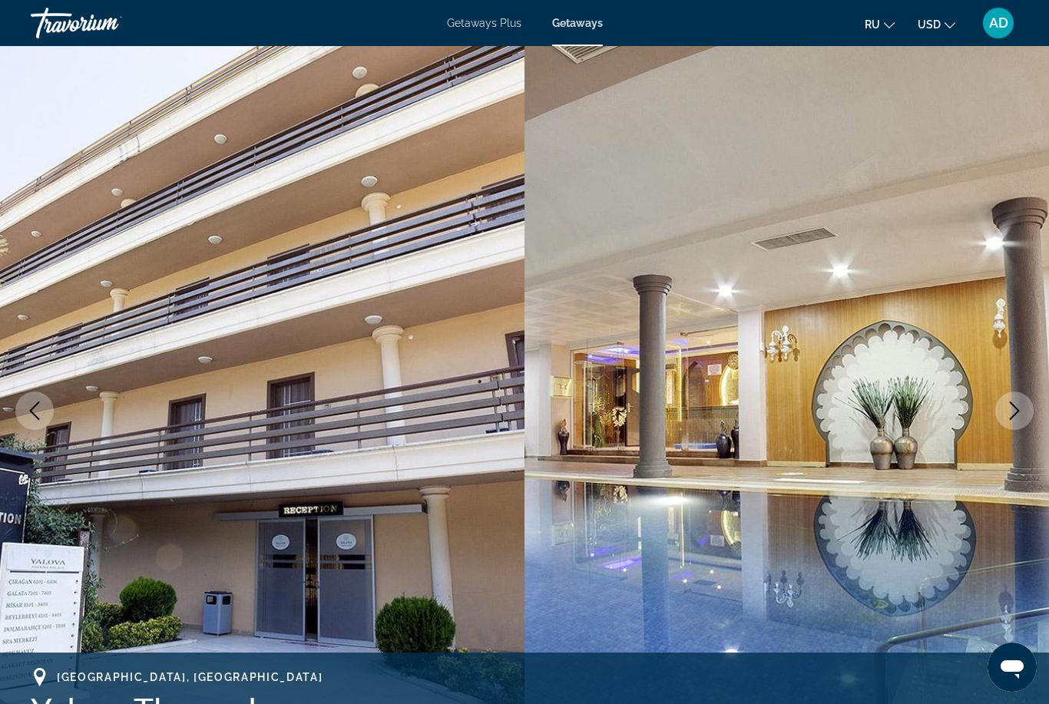
click at [1025, 413] on button "Next image" at bounding box center [1014, 411] width 38 height 38
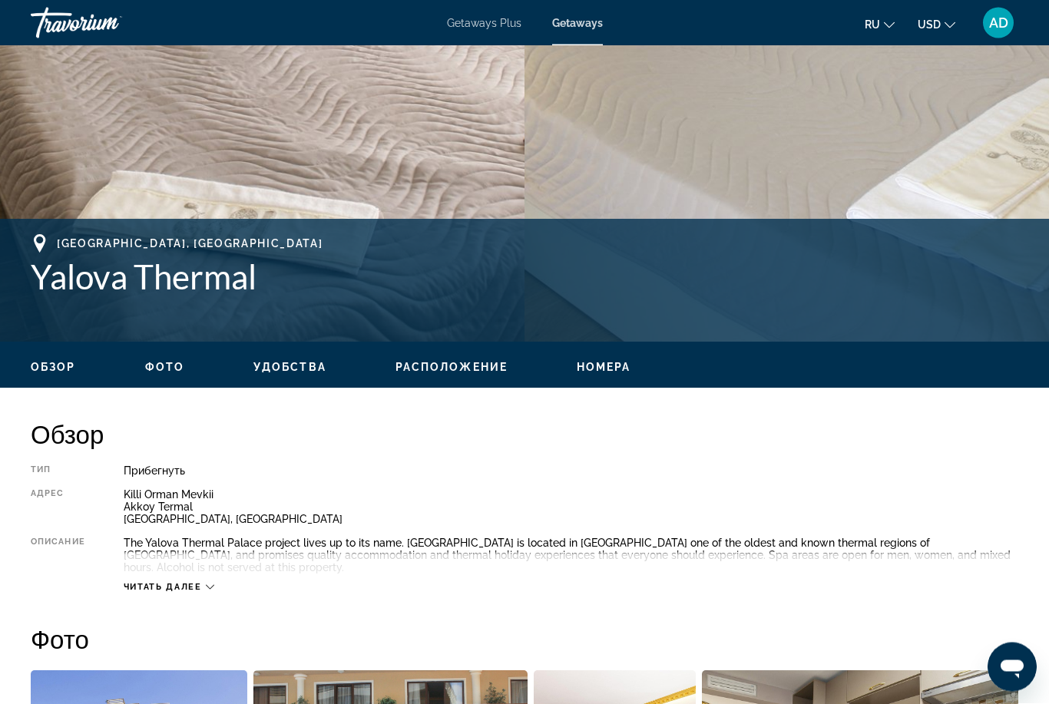
scroll to position [438, 0]
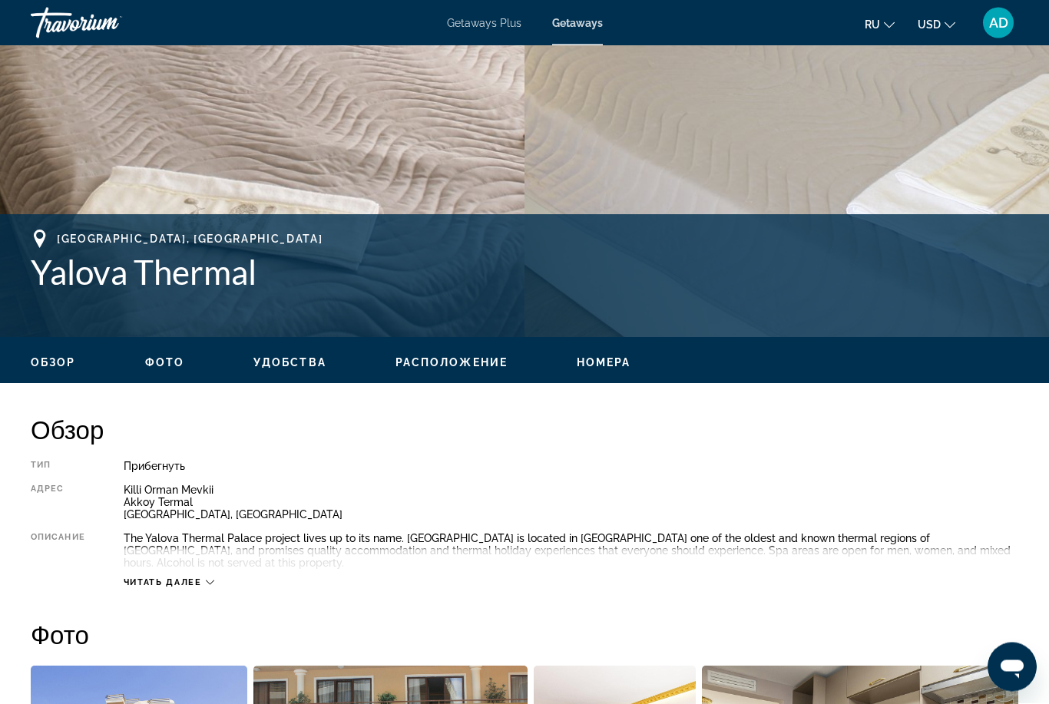
click at [412, 362] on span "Расположение" at bounding box center [451, 363] width 112 height 12
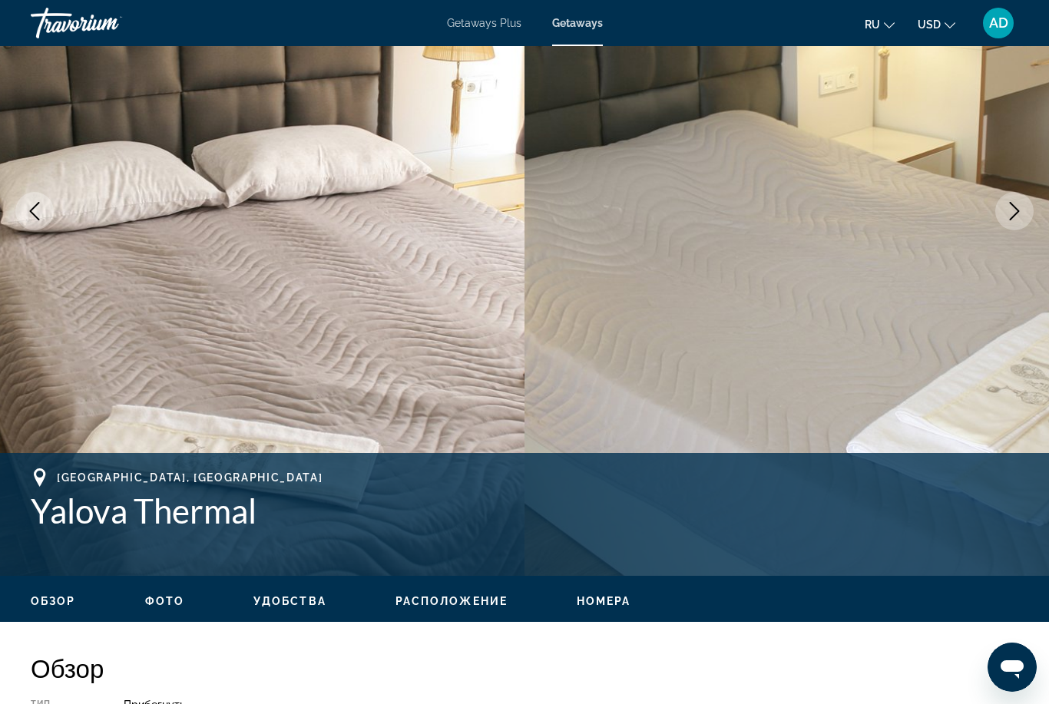
scroll to position [197, 0]
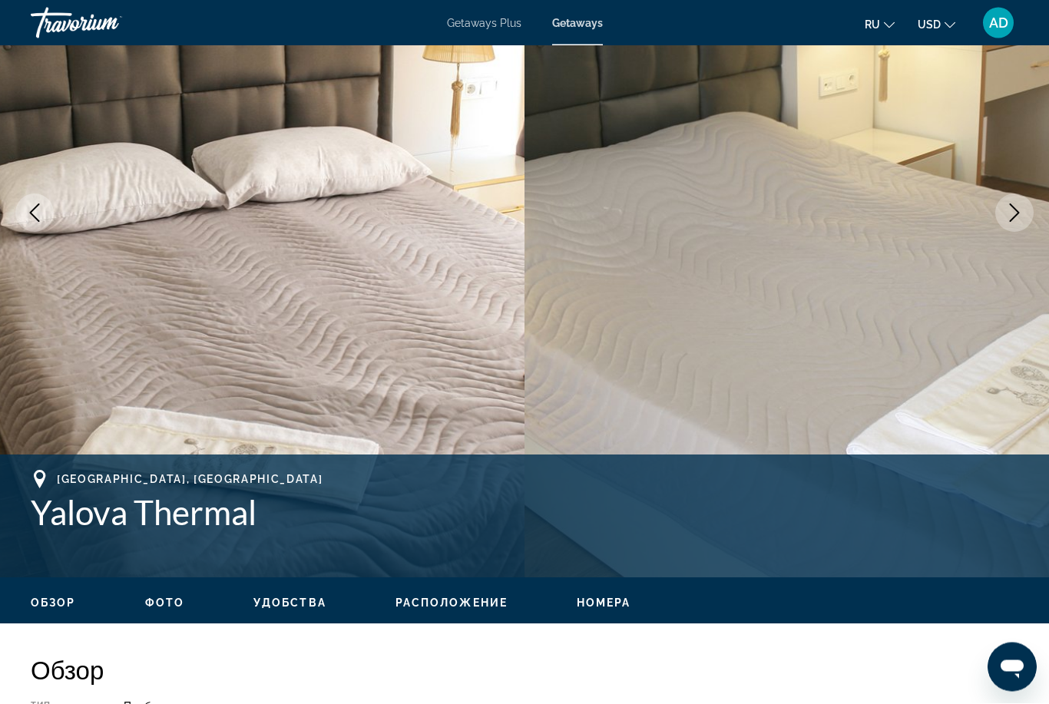
click at [1004, 216] on button "Next image" at bounding box center [1014, 213] width 38 height 38
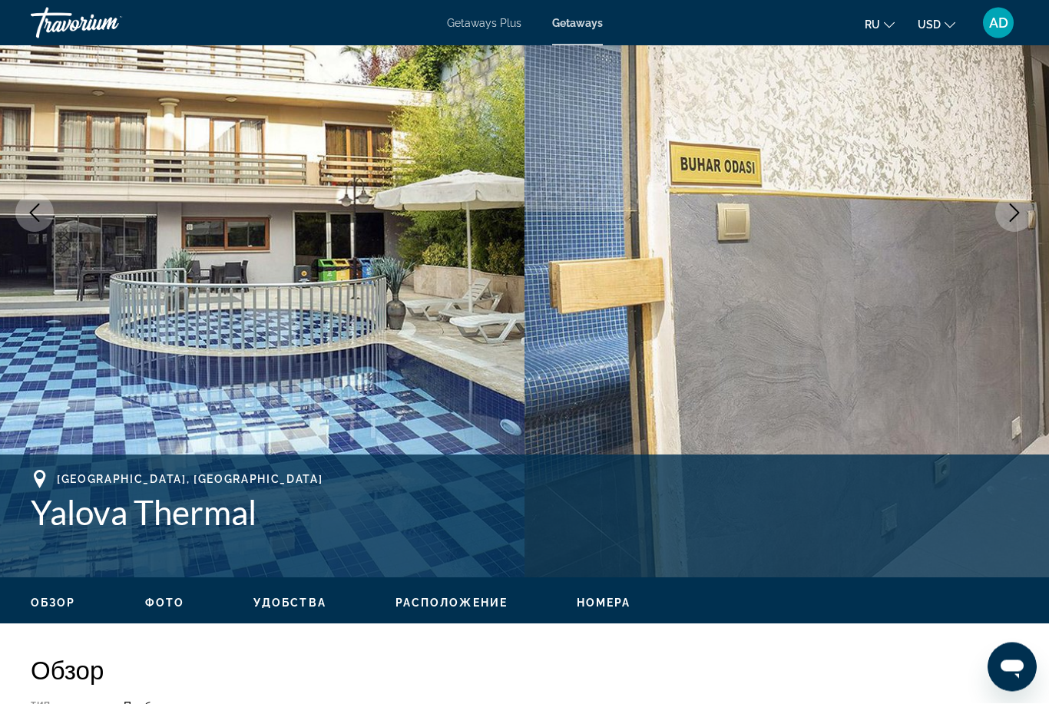
click at [1004, 216] on button "Next image" at bounding box center [1014, 213] width 38 height 38
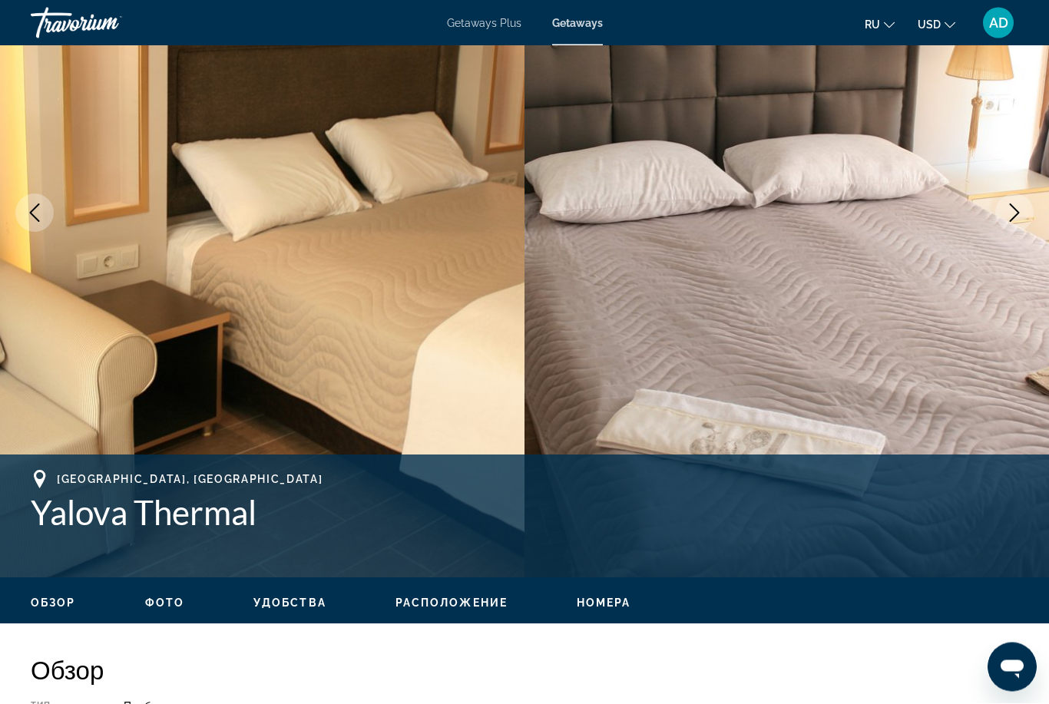
click at [1004, 216] on button "Next image" at bounding box center [1014, 213] width 38 height 38
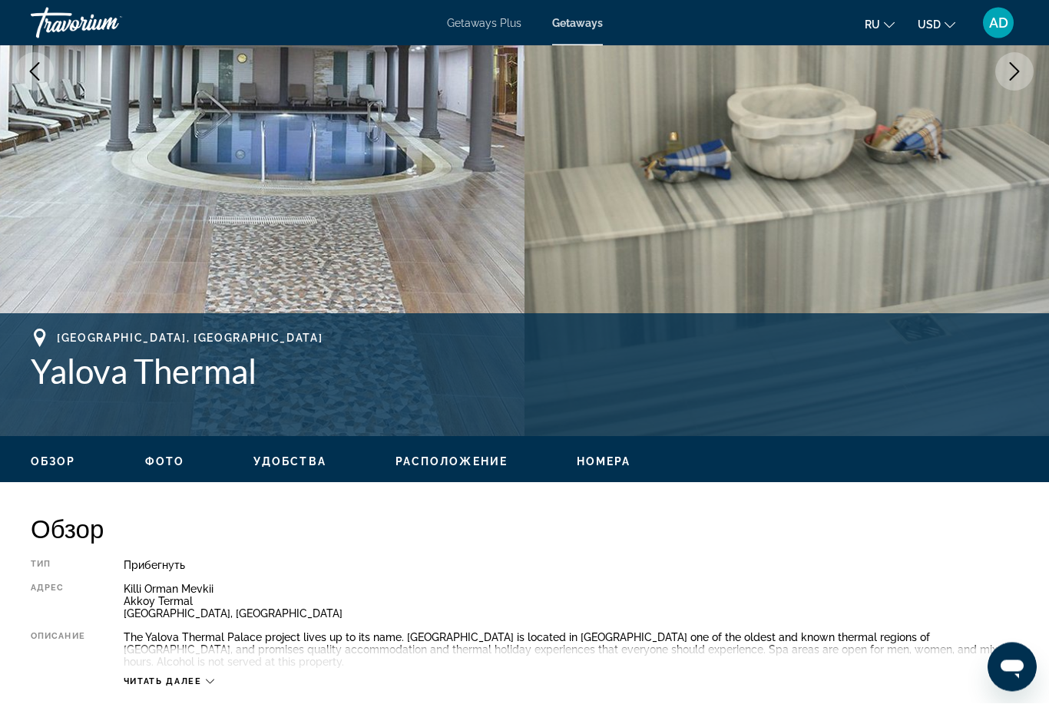
scroll to position [351, 0]
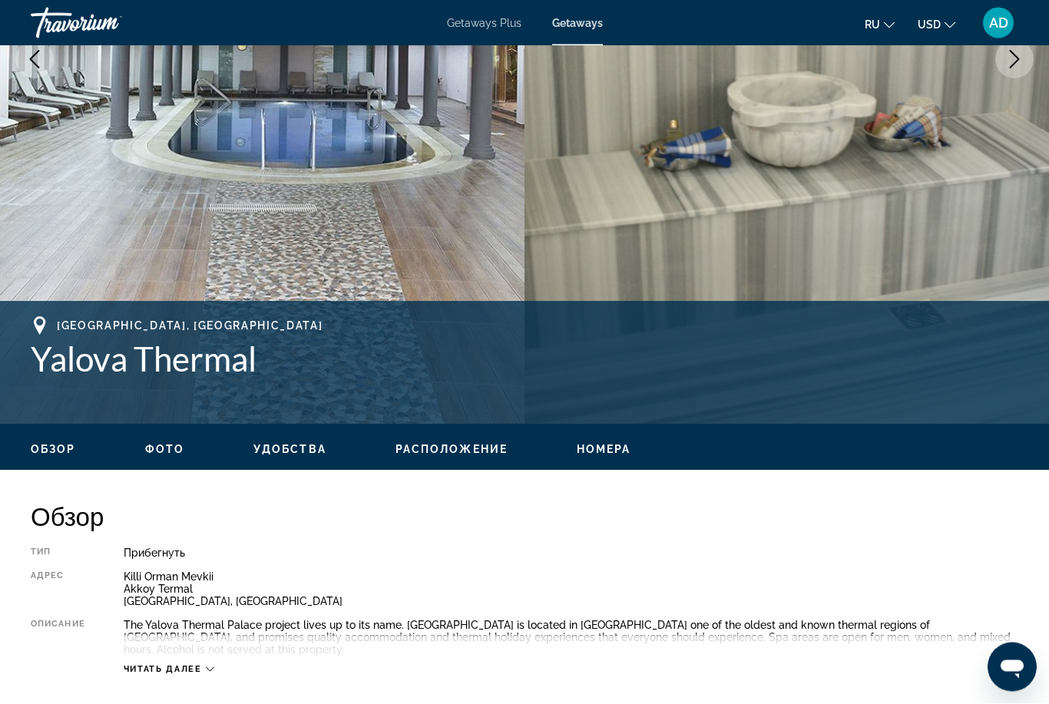
click at [202, 665] on span "Читать далее" at bounding box center [163, 670] width 78 height 10
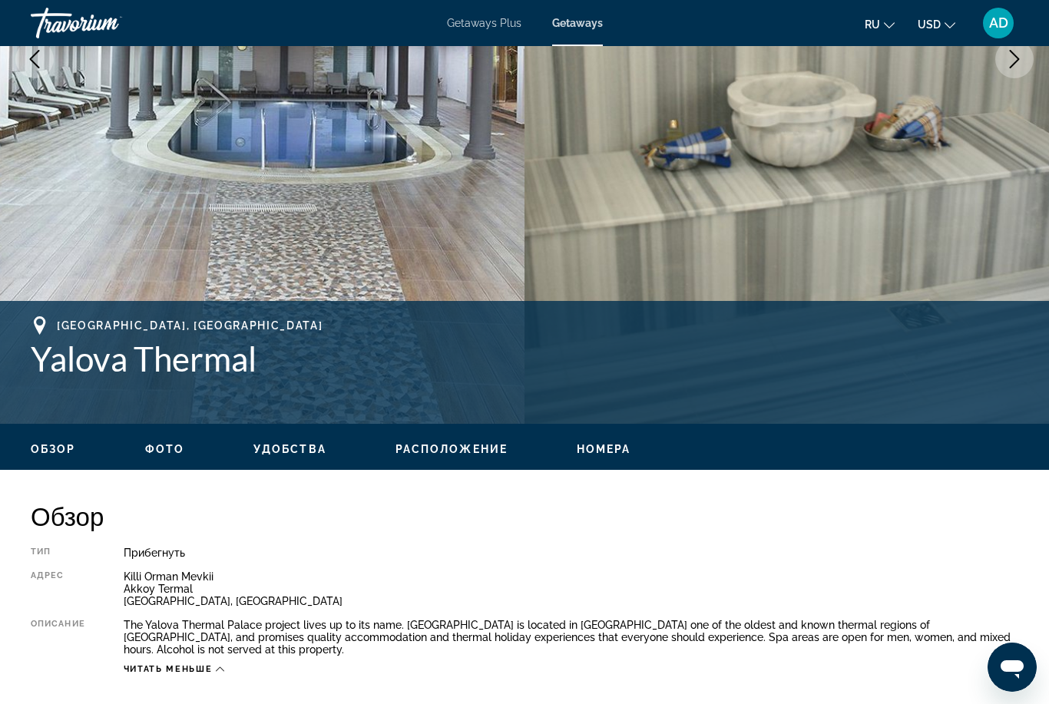
click at [189, 664] on span "Читать меньше" at bounding box center [168, 669] width 88 height 10
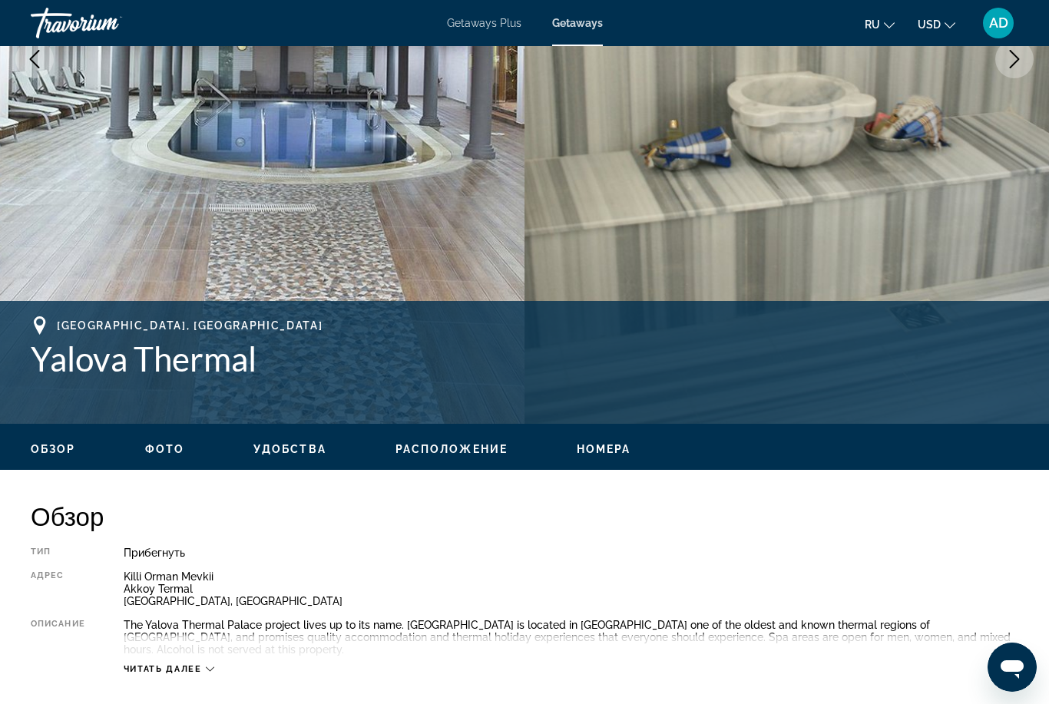
scroll to position [384, 0]
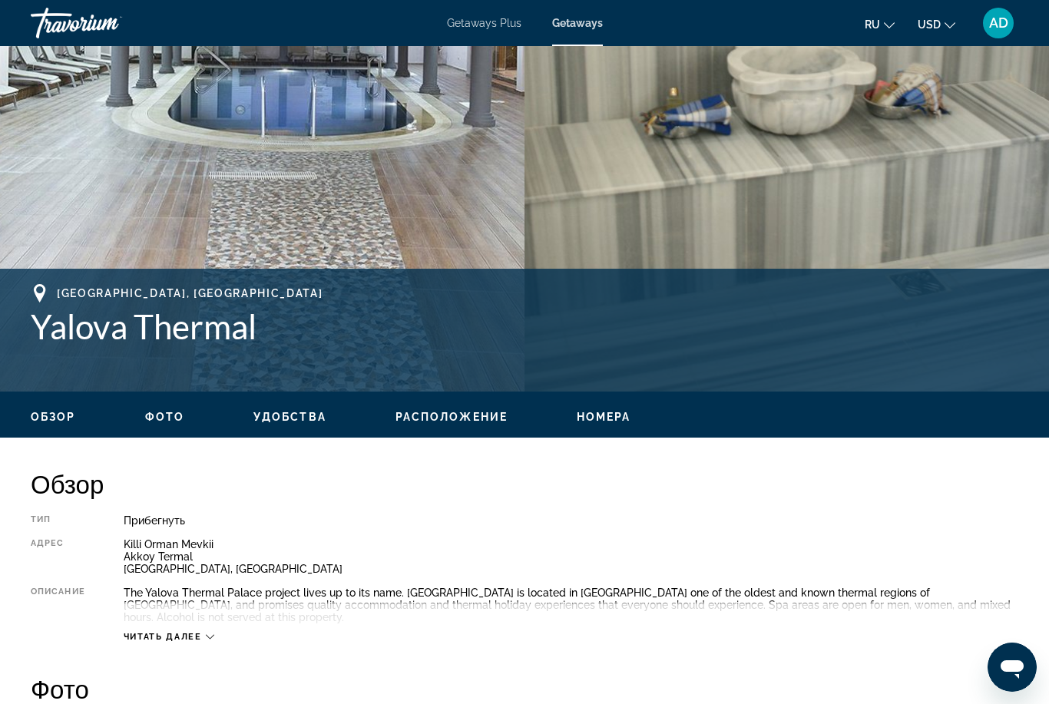
click at [171, 632] on span "Читать далее" at bounding box center [163, 637] width 78 height 10
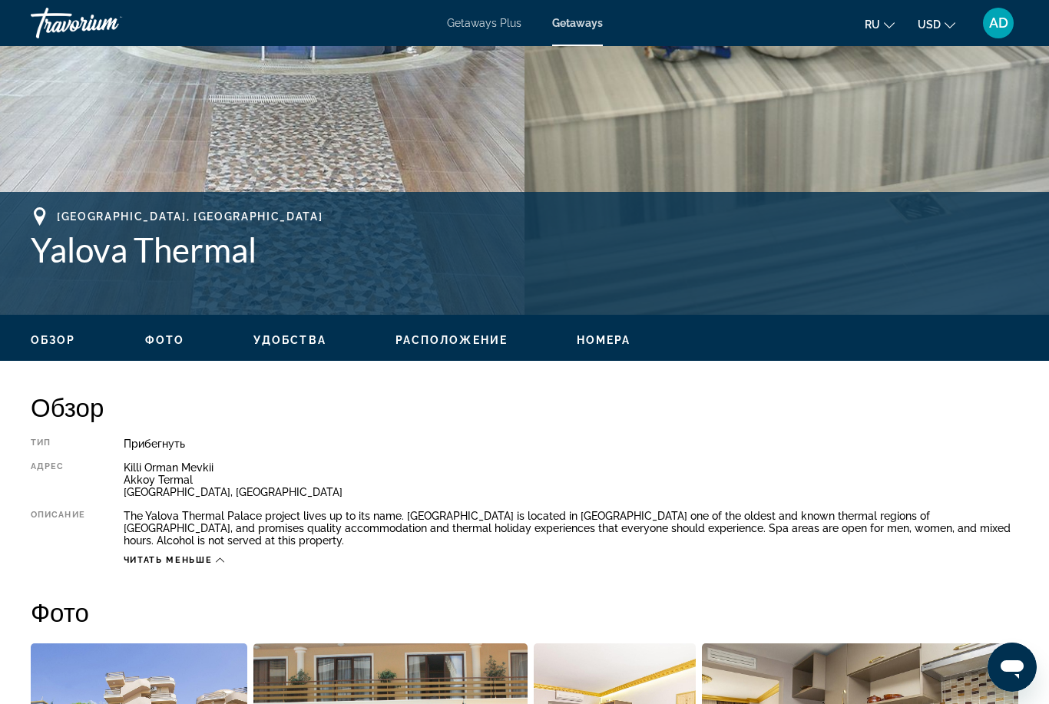
scroll to position [460, 0]
drag, startPoint x: 197, startPoint y: 498, endPoint x: 122, endPoint y: 468, distance: 80.0
click at [122, 468] on div "Тип Прибегнуть Все включено Нет «все включено» Адрес [PERSON_NAME] Mevkii Akkoy…" at bounding box center [524, 502] width 987 height 128
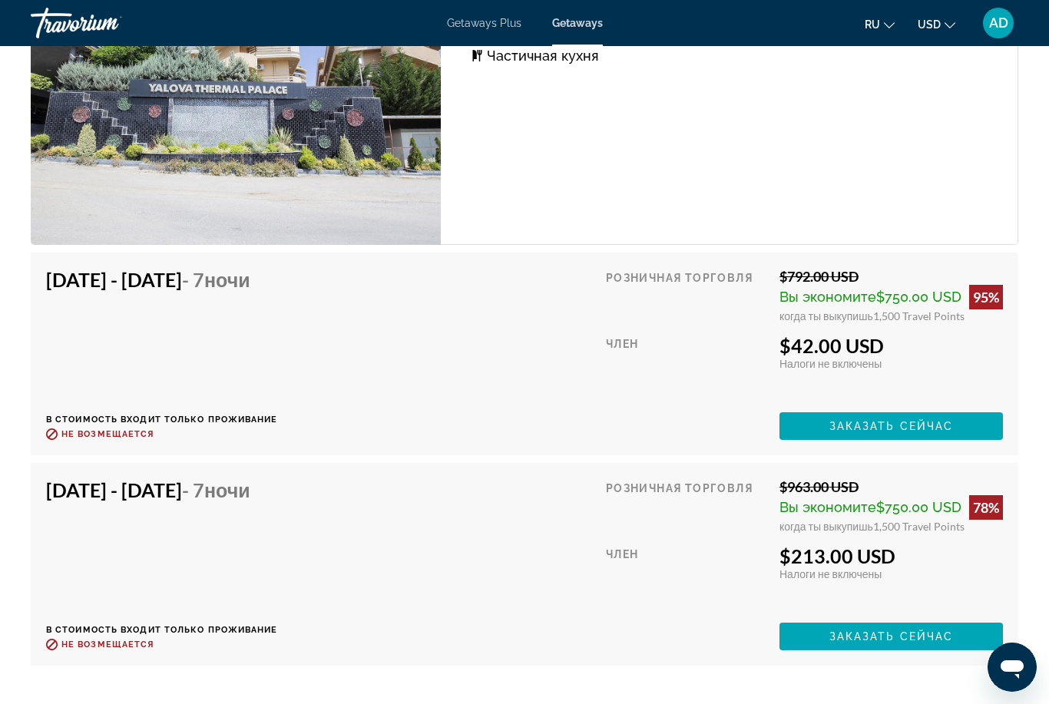
scroll to position [2945, 0]
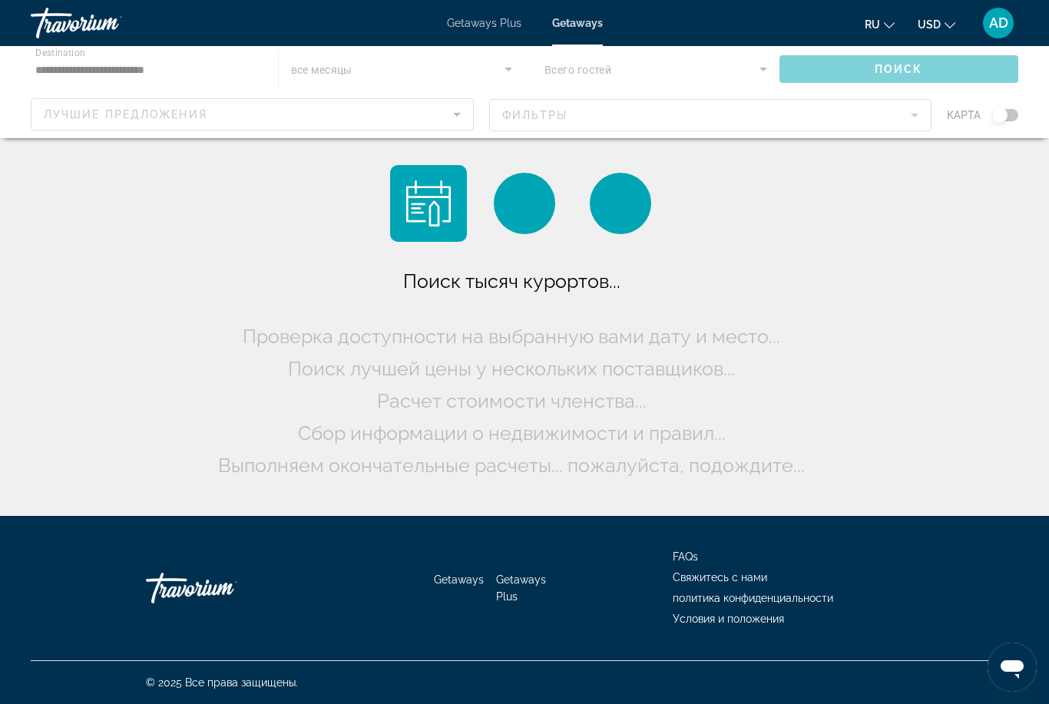
scroll to position [49, 0]
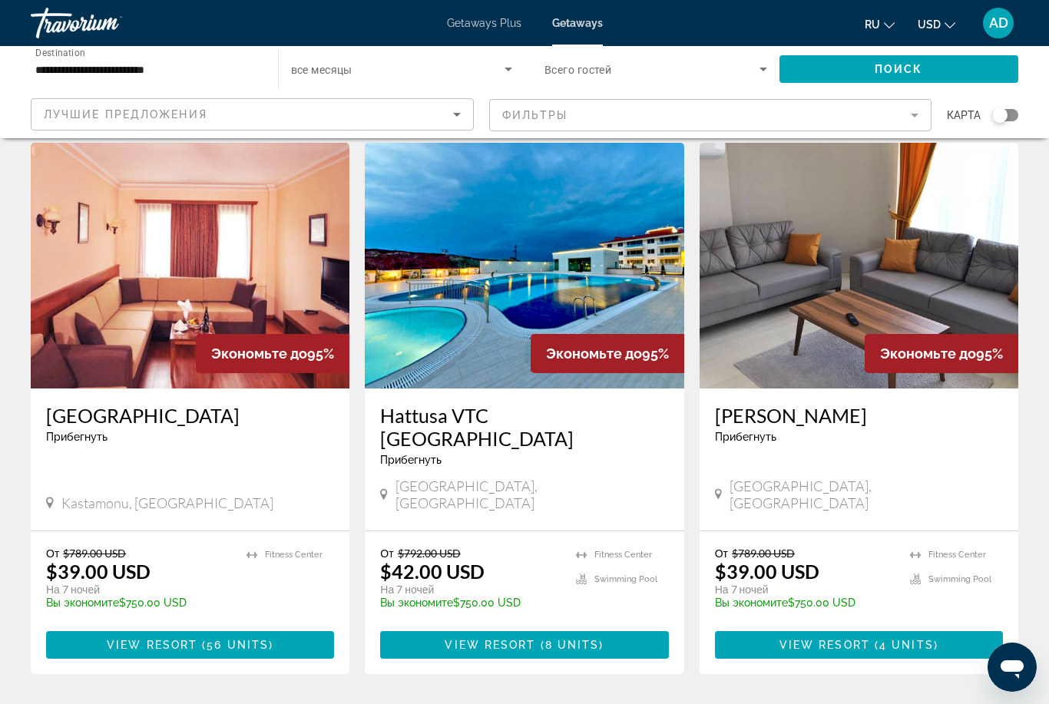
click at [201, 64] on input "**********" at bounding box center [146, 70] width 223 height 18
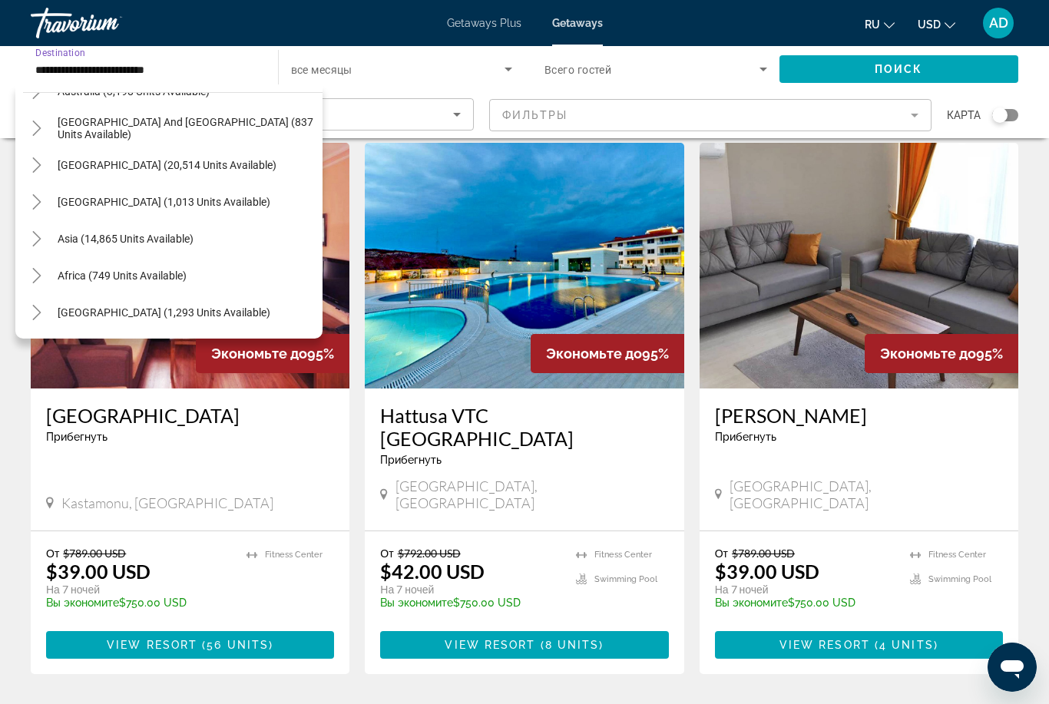
scroll to position [1133, 0]
click at [84, 313] on span "[GEOGRAPHIC_DATA] (1,293 units available)" at bounding box center [164, 312] width 213 height 12
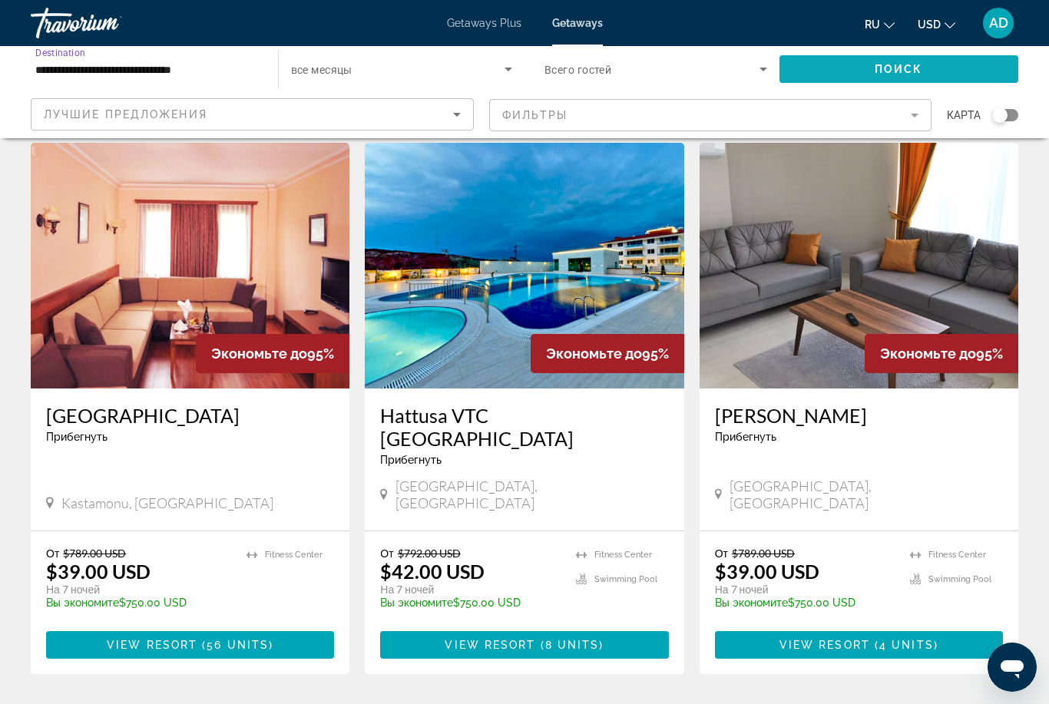
click at [925, 76] on span "Search widget" at bounding box center [899, 69] width 240 height 37
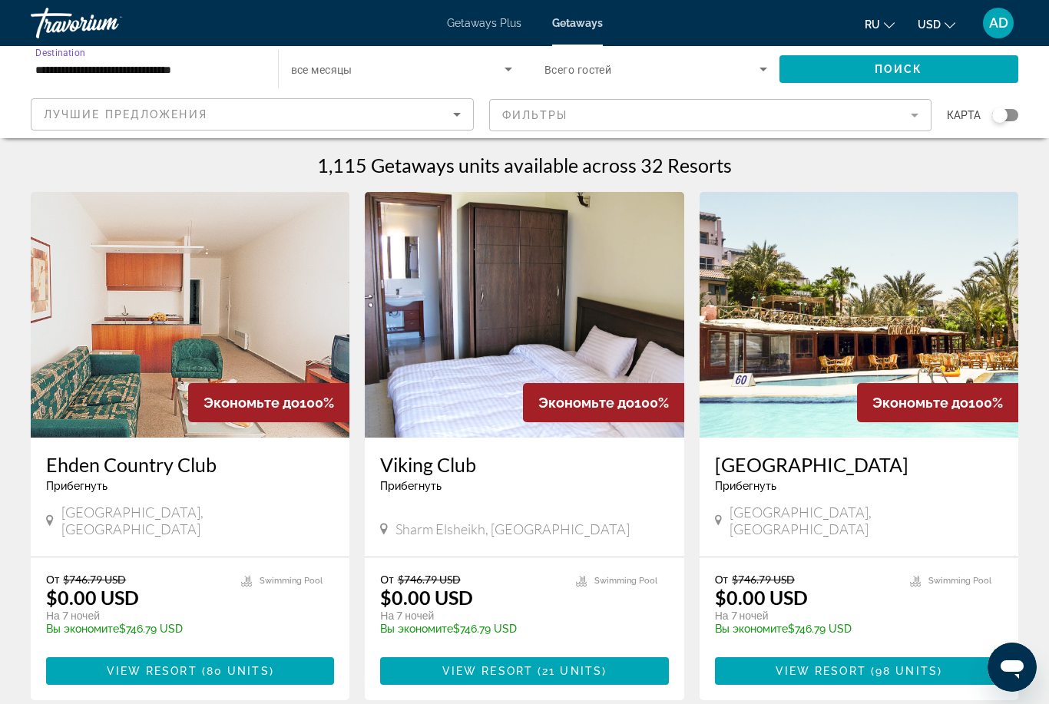
click at [233, 71] on input "**********" at bounding box center [146, 70] width 223 height 18
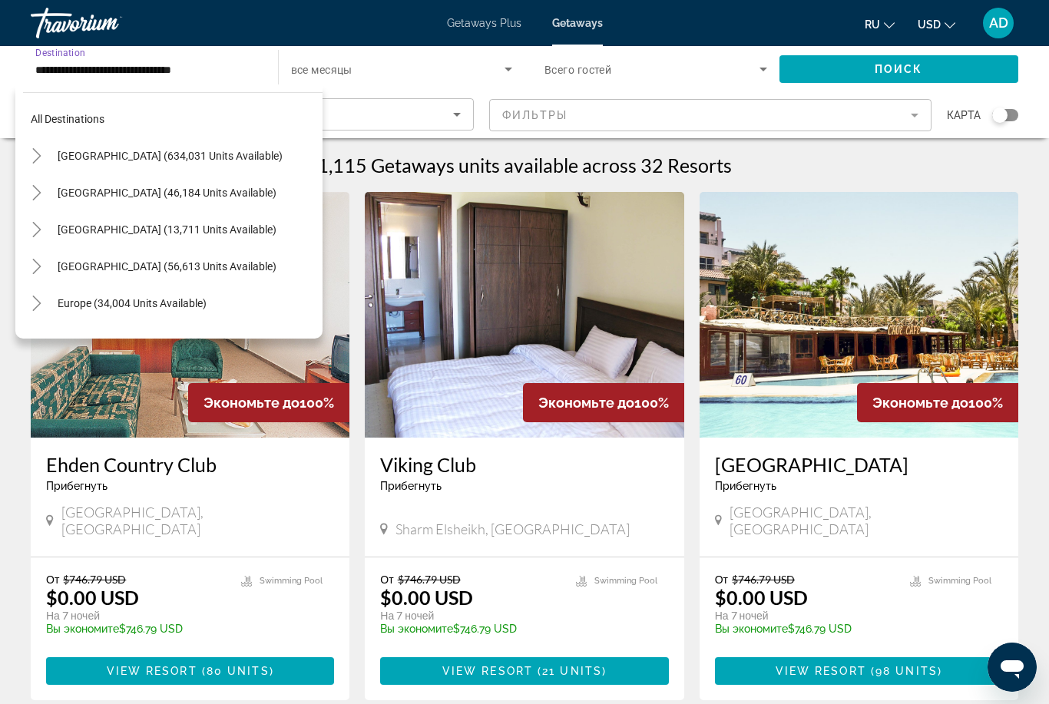
scroll to position [349, 0]
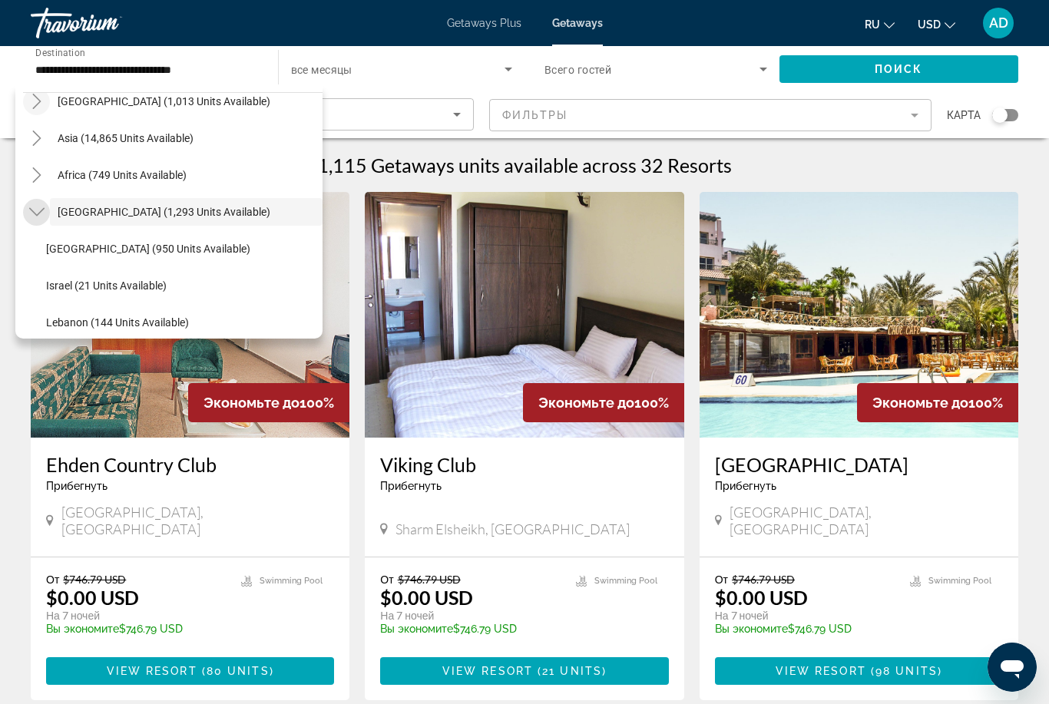
click at [38, 207] on icon "Toggle Middle East (1,293 units available)" at bounding box center [36, 211] width 15 height 15
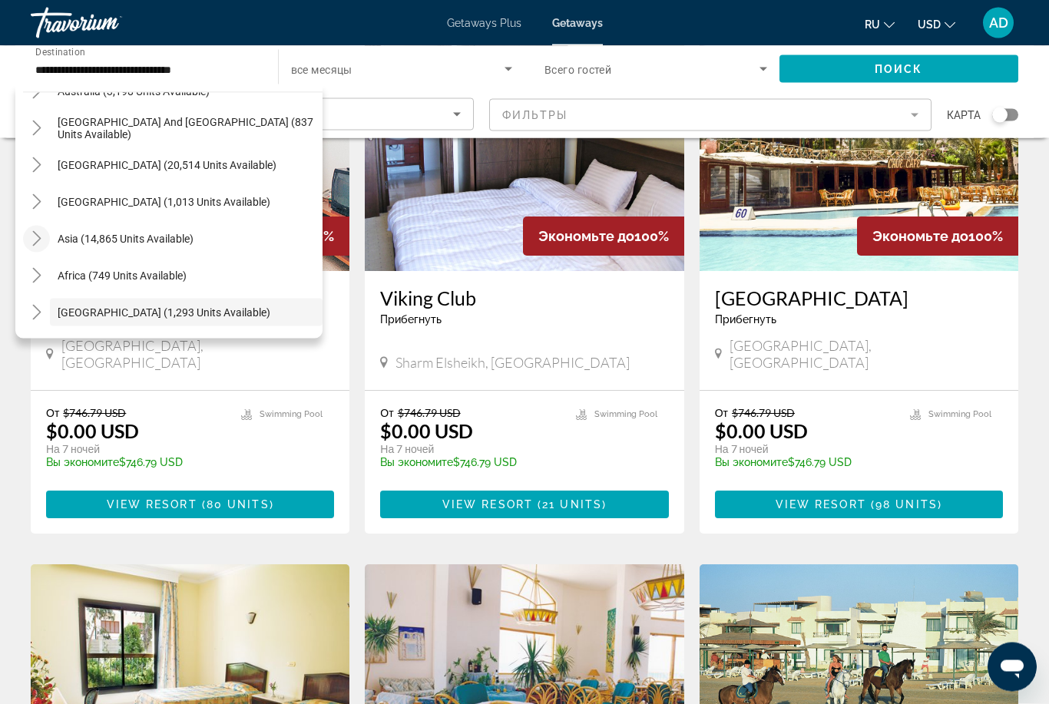
scroll to position [167, 0]
click at [40, 241] on icon "Toggle Asia (14,865 units available)" at bounding box center [36, 238] width 15 height 15
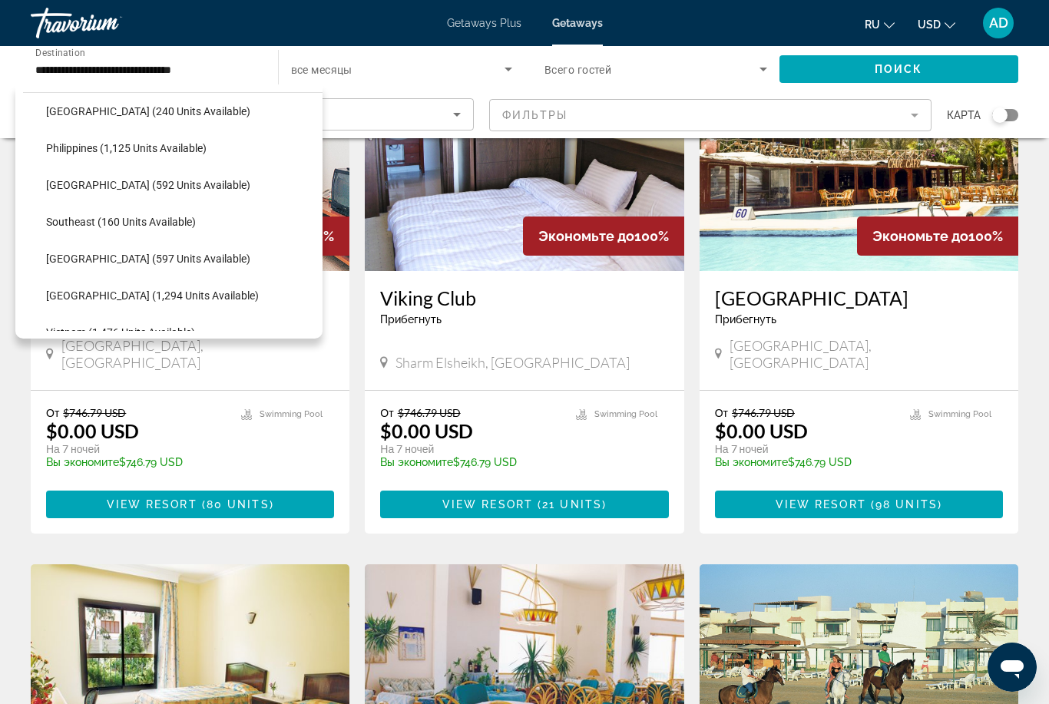
scroll to position [672, 0]
click at [113, 303] on span "Search widget" at bounding box center [180, 294] width 284 height 37
type input "**********"
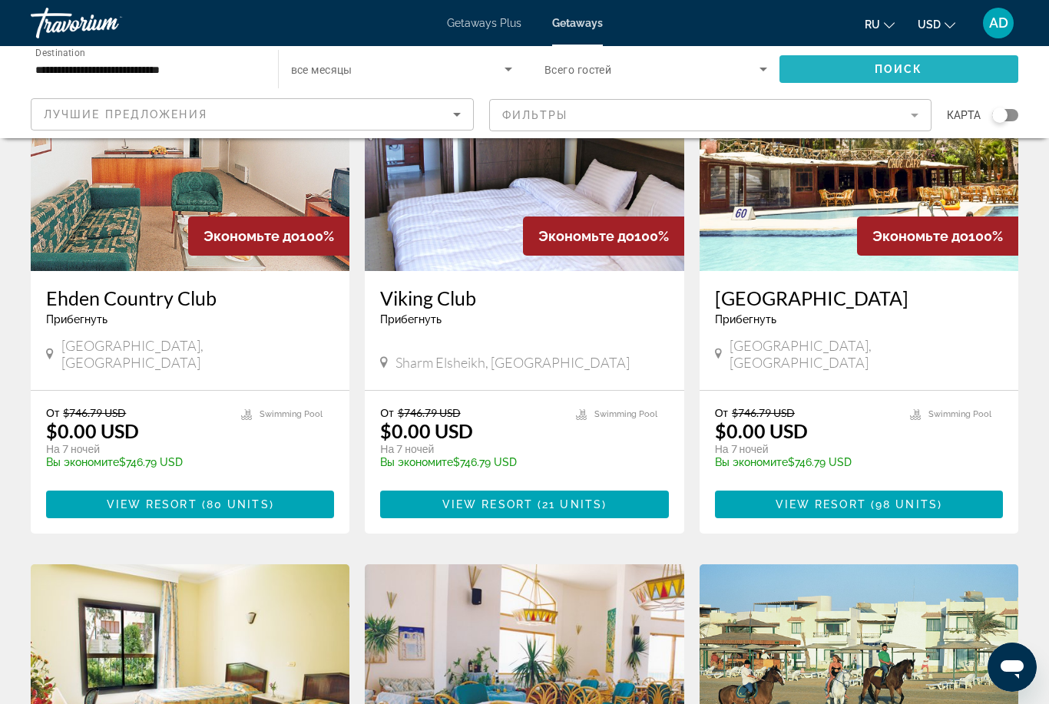
click at [912, 67] on span "Поиск" at bounding box center [899, 69] width 48 height 12
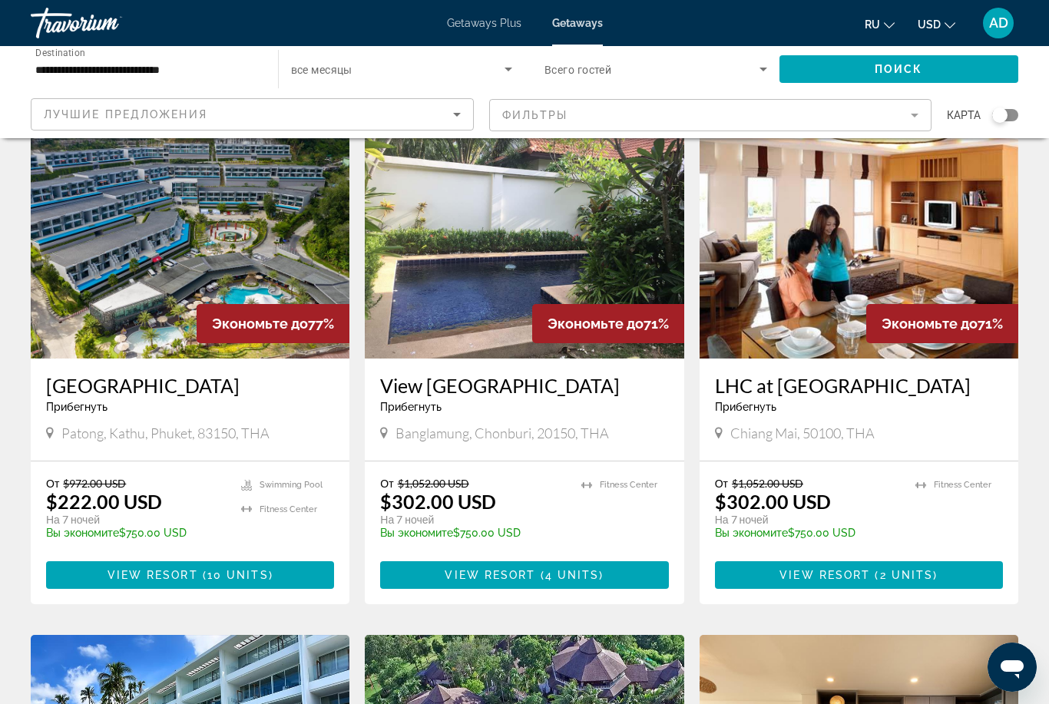
scroll to position [1201, 0]
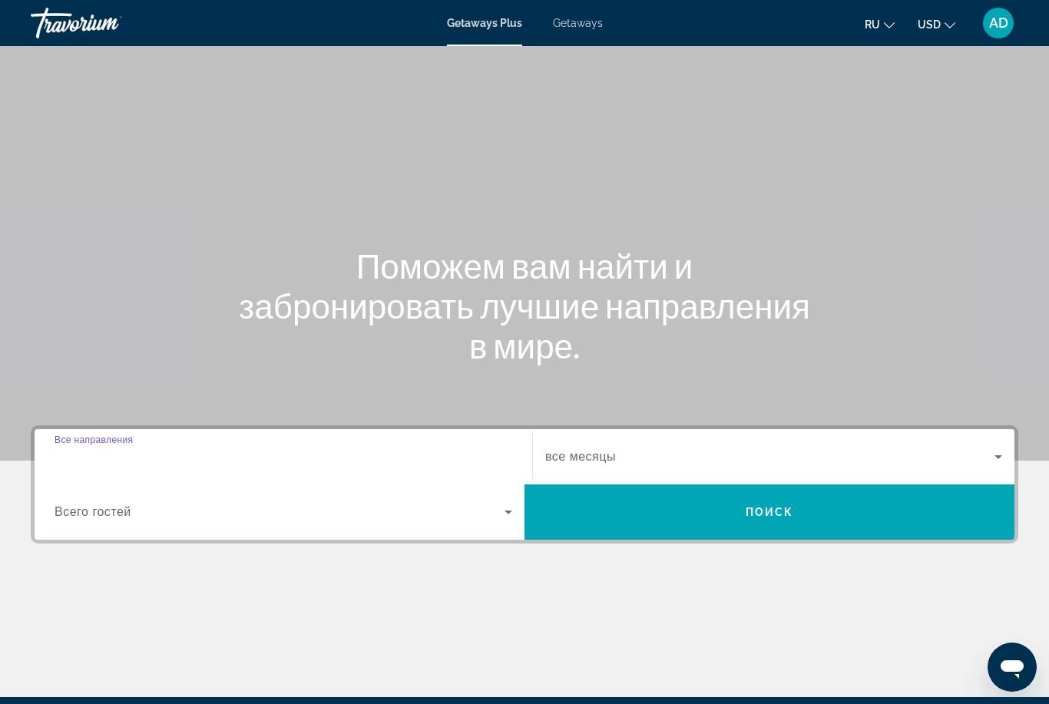
click at [170, 453] on input "Destination Все направления" at bounding box center [284, 457] width 458 height 18
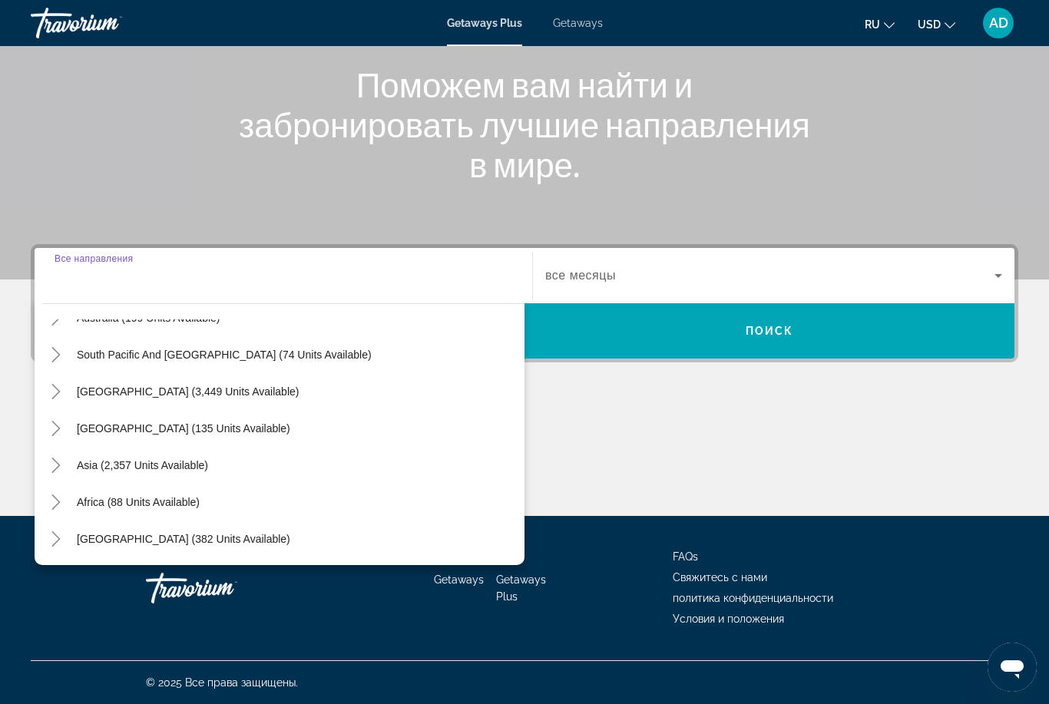
scroll to position [249, 0]
